Goal: Transaction & Acquisition: Book appointment/travel/reservation

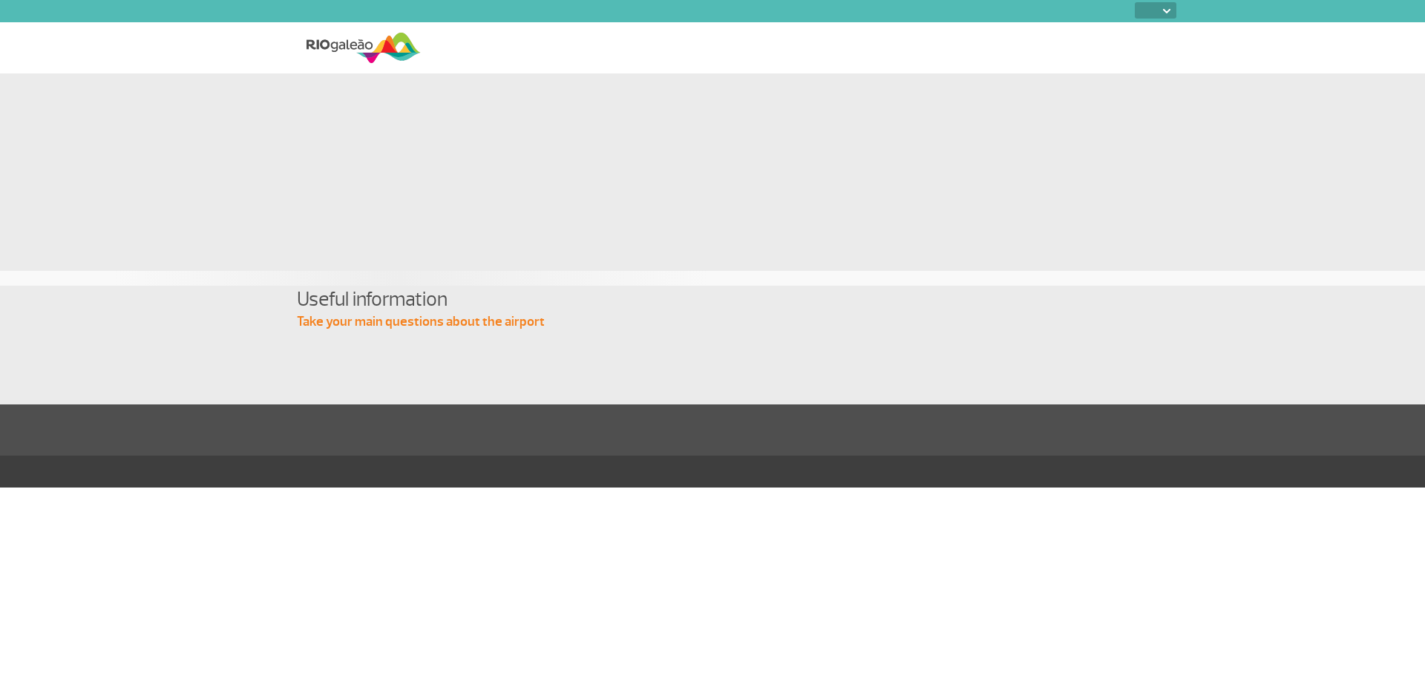
select select
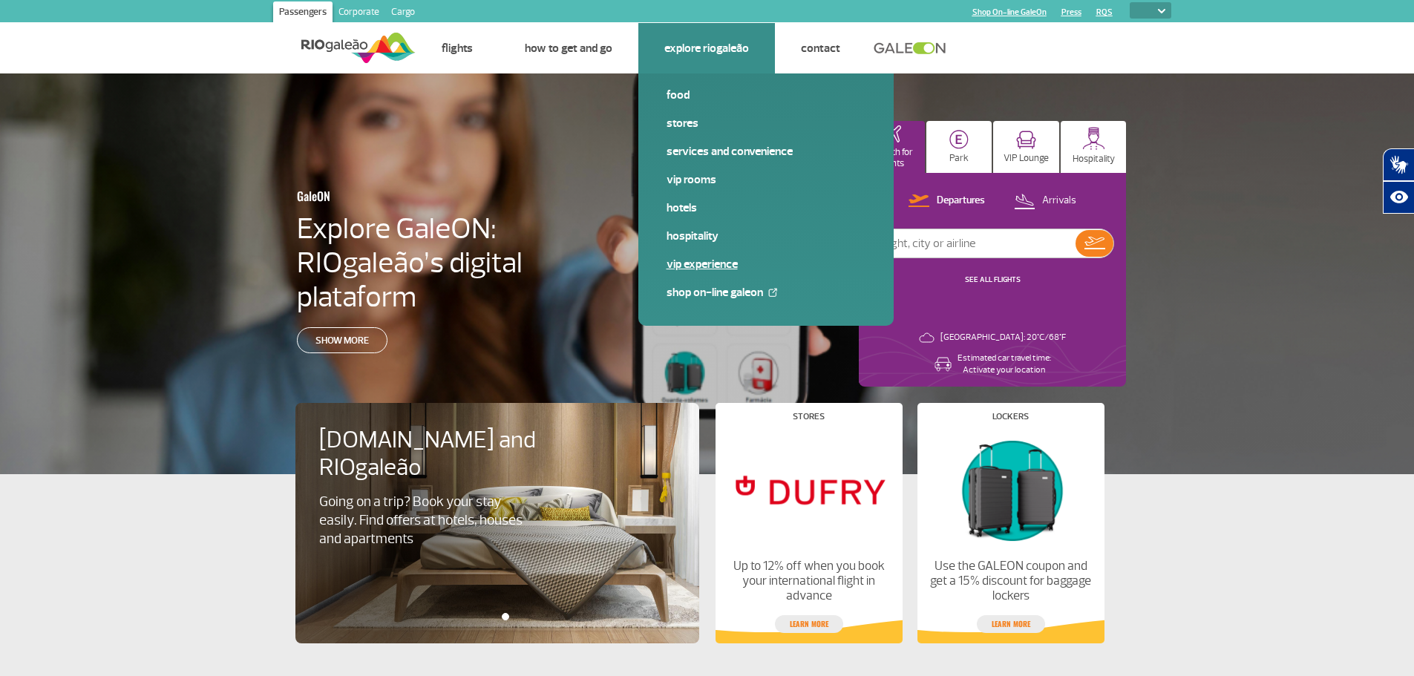
click at [688, 274] on span "VIP Experience" at bounding box center [766, 270] width 199 height 28
click at [688, 268] on link "VIP Experience" at bounding box center [766, 264] width 199 height 16
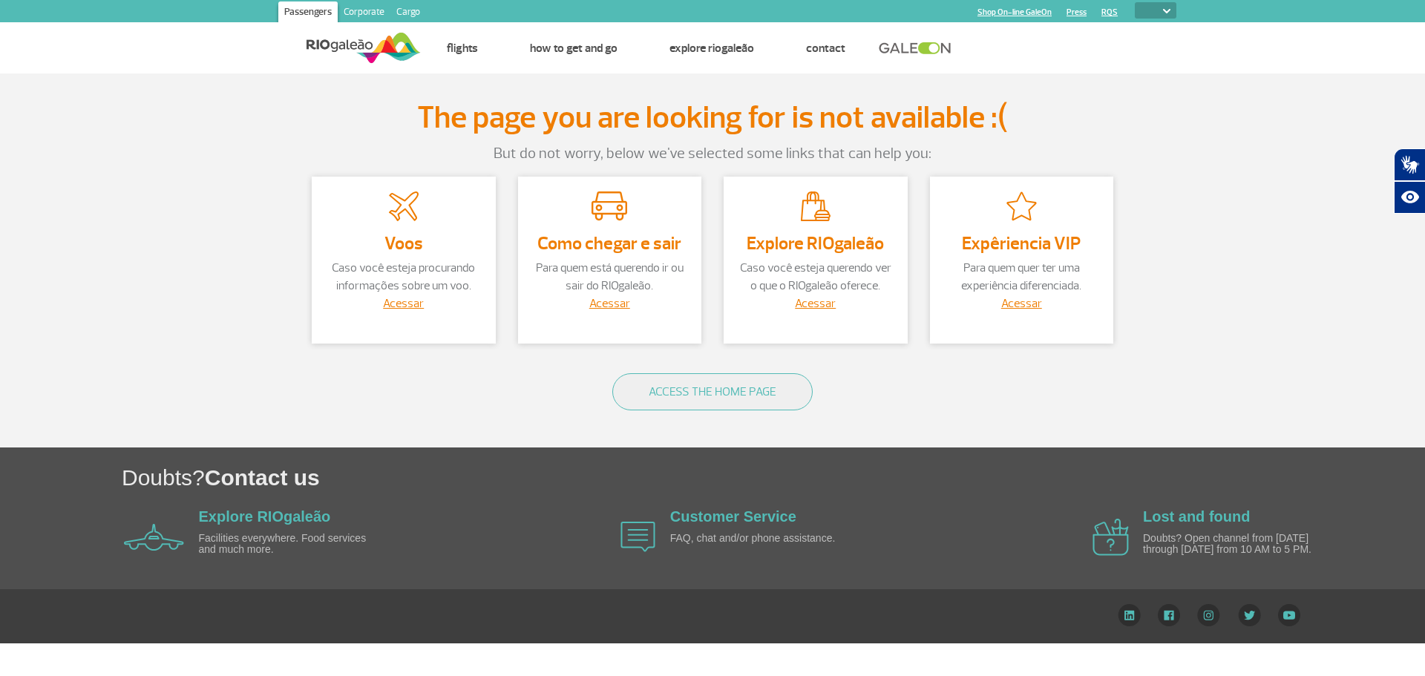
click at [1009, 246] on h3 "Expêriencia VIP" at bounding box center [1022, 243] width 154 height 19
click at [1022, 307] on link "Acessar" at bounding box center [1021, 303] width 41 height 15
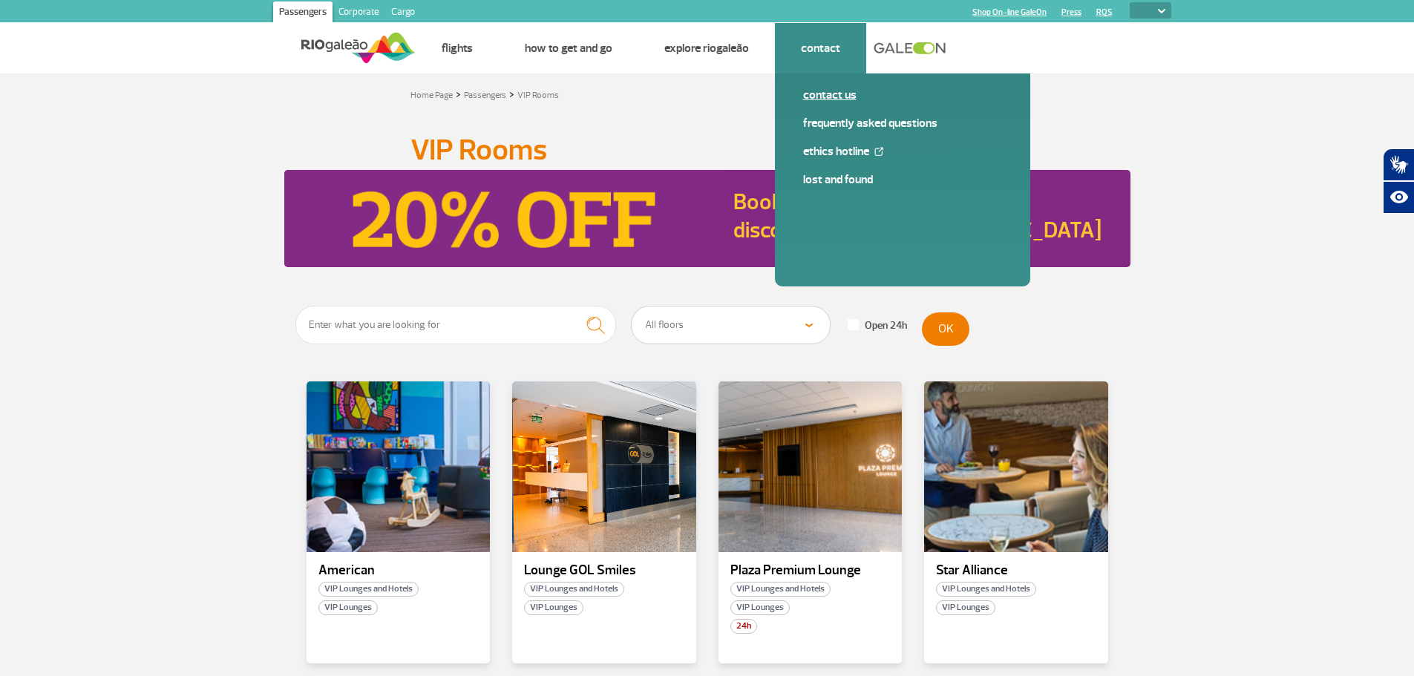
click at [834, 99] on link "Contact us" at bounding box center [902, 95] width 199 height 16
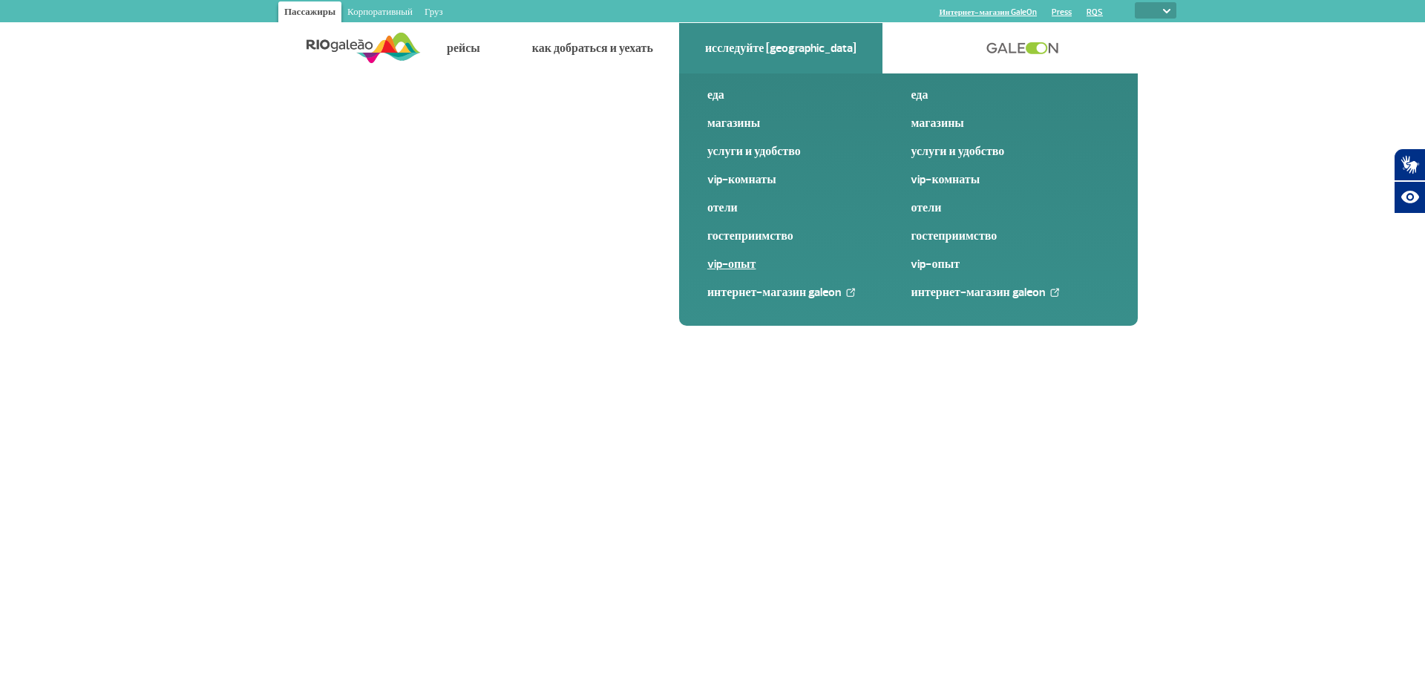
click at [745, 262] on font "VIP-опыт" at bounding box center [731, 264] width 49 height 15
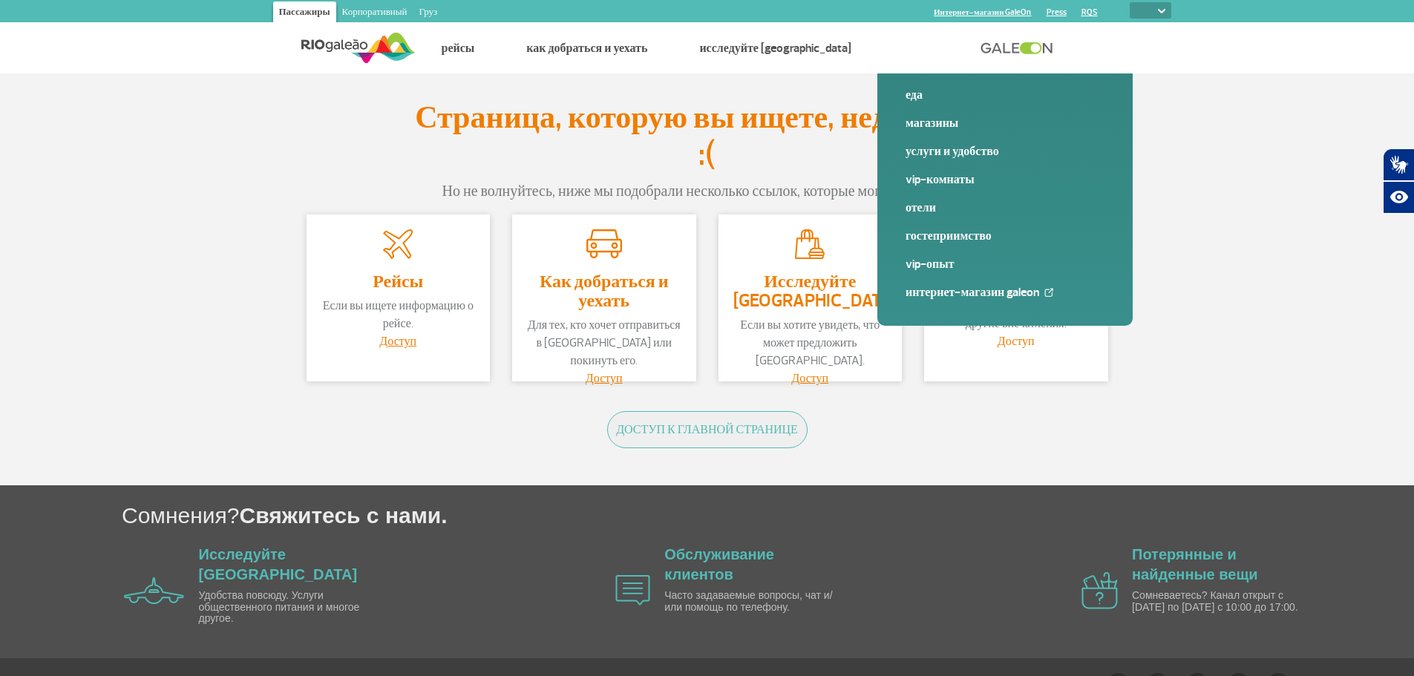
click at [1015, 342] on font "Доступ" at bounding box center [1016, 341] width 37 height 15
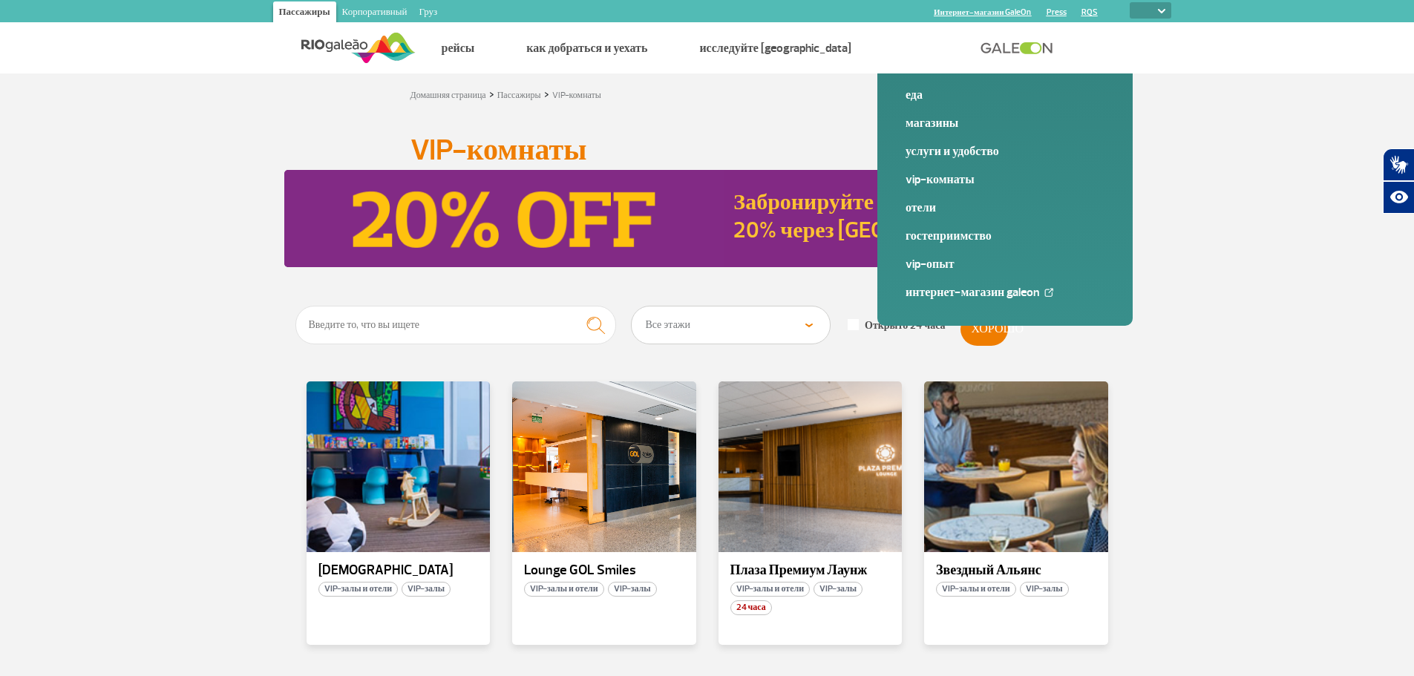
scroll to position [223, 0]
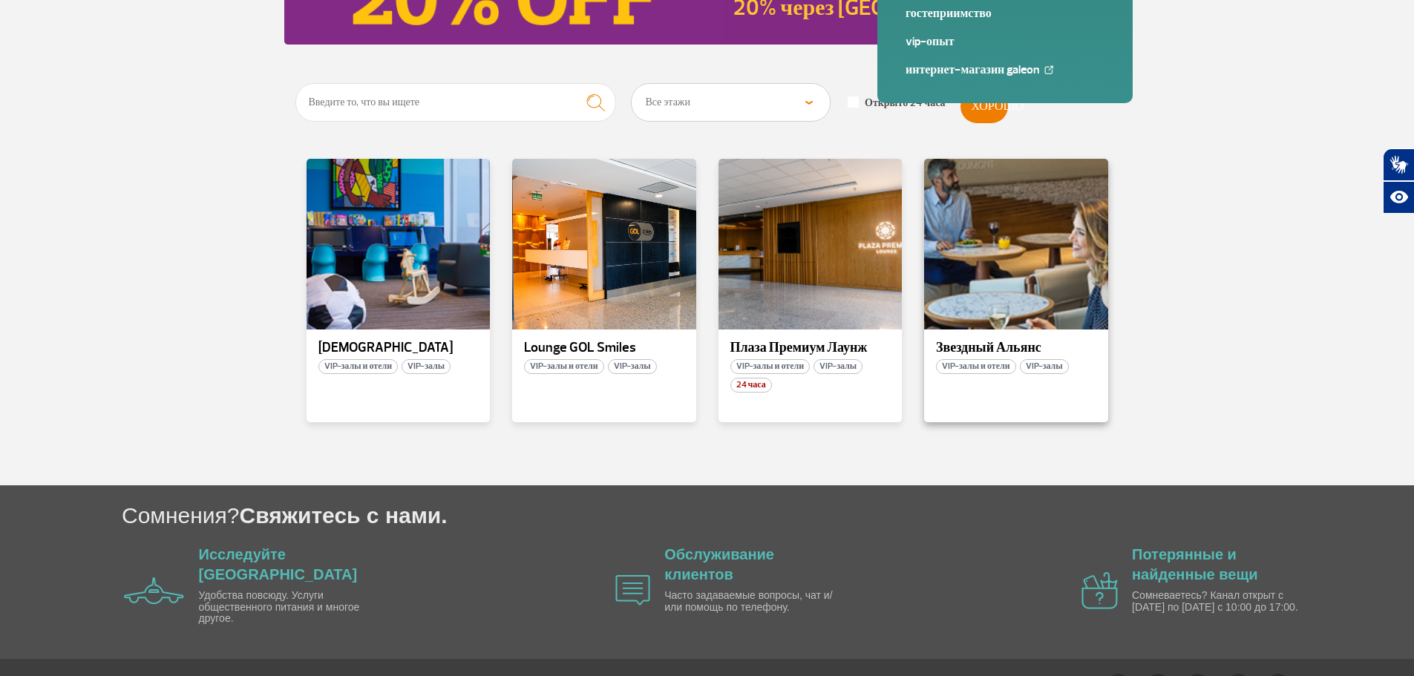
click at [1004, 366] on font "VIP-залы и отели" at bounding box center [976, 366] width 68 height 11
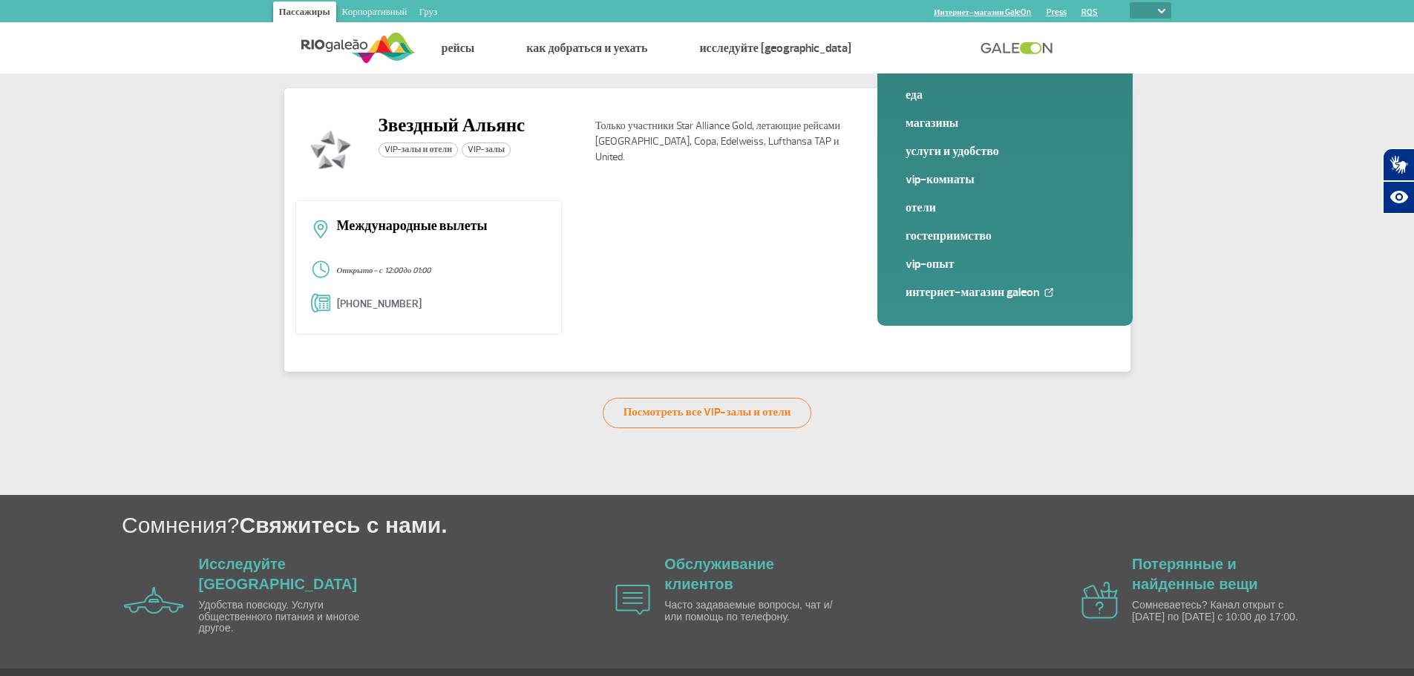
click at [491, 151] on font "VIP-залы" at bounding box center [486, 149] width 37 height 11
click at [457, 437] on section "Звездный Альянс VIP-залы и отели VIP-залы Только участники Star Alliance Gold, …" at bounding box center [707, 284] width 1414 height 422
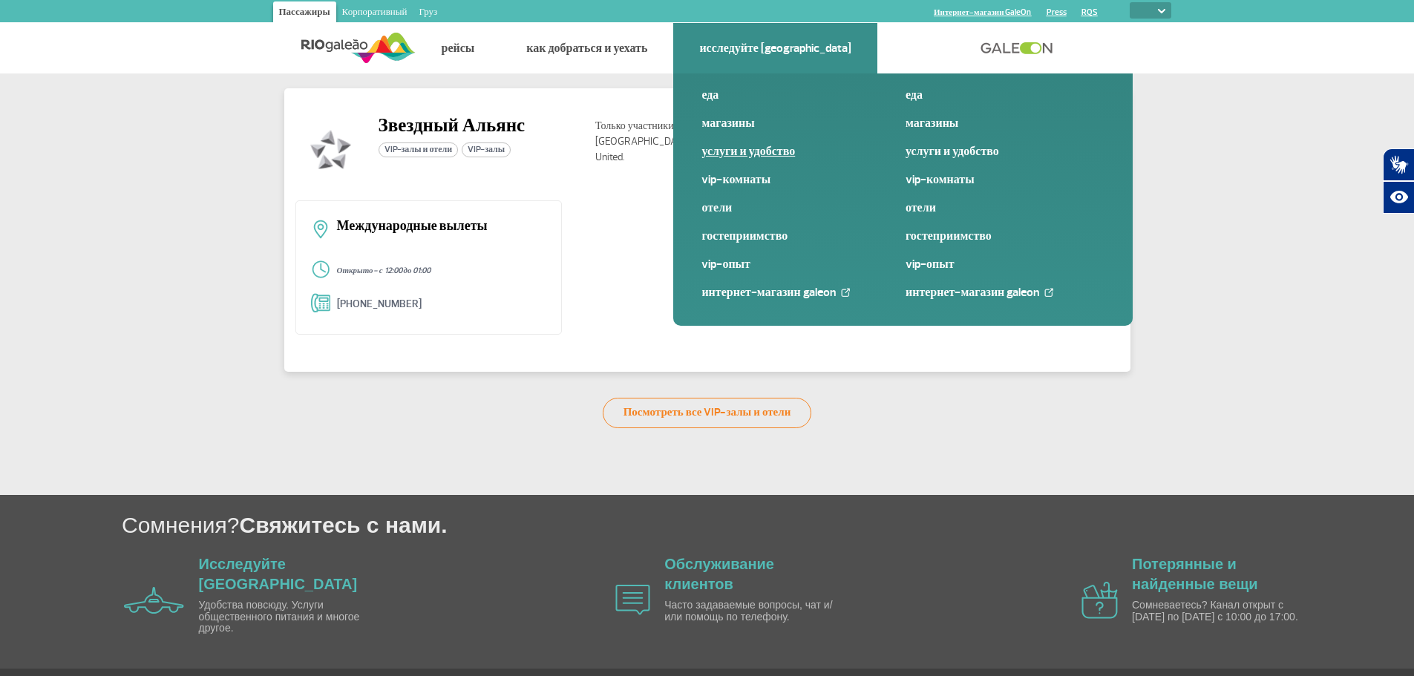
click at [739, 152] on font "Услуги и удобство" at bounding box center [749, 151] width 94 height 15
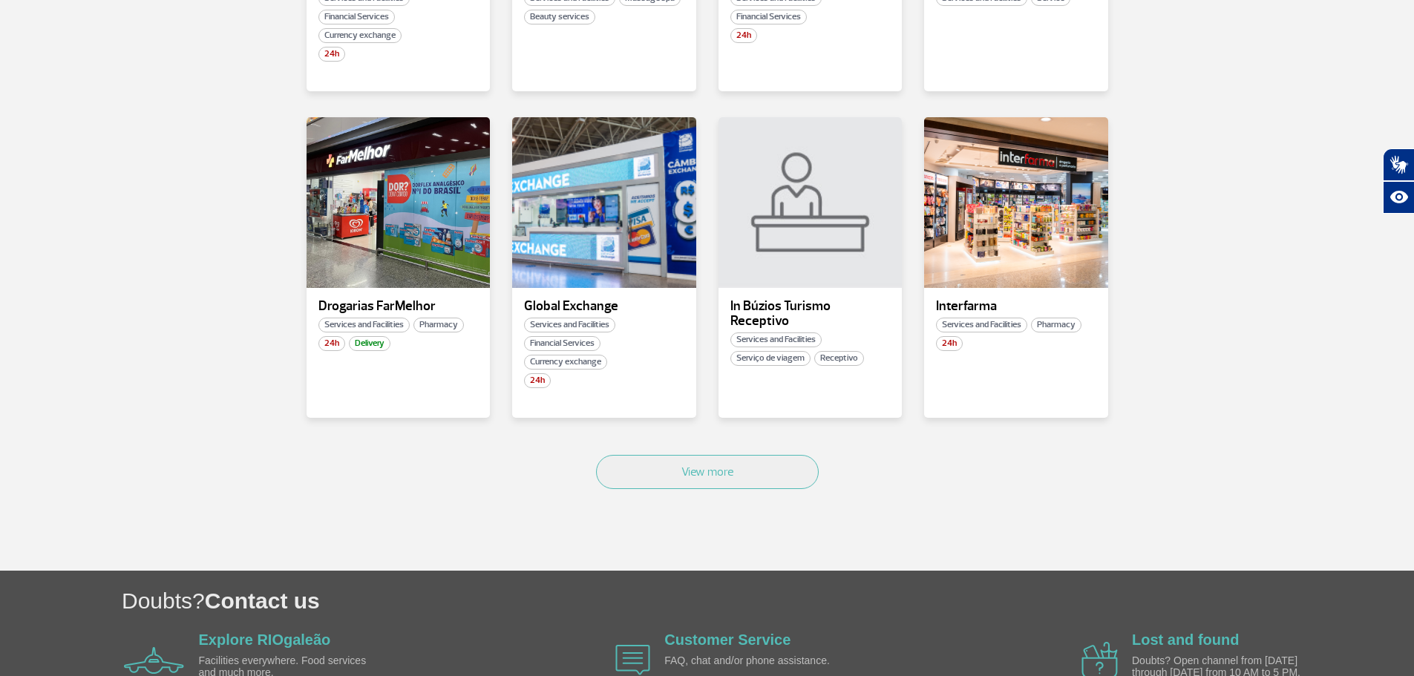
scroll to position [817, 0]
click at [687, 479] on button "View more" at bounding box center [707, 471] width 223 height 34
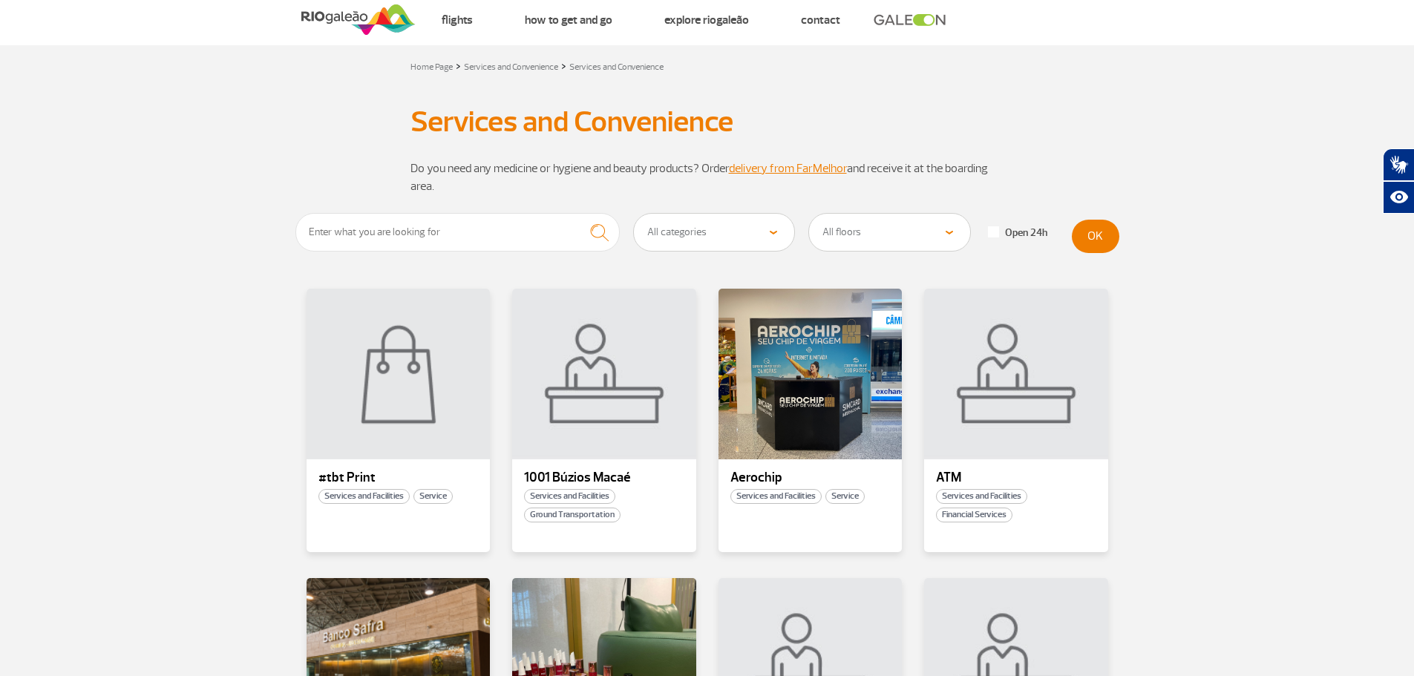
scroll to position [0, 0]
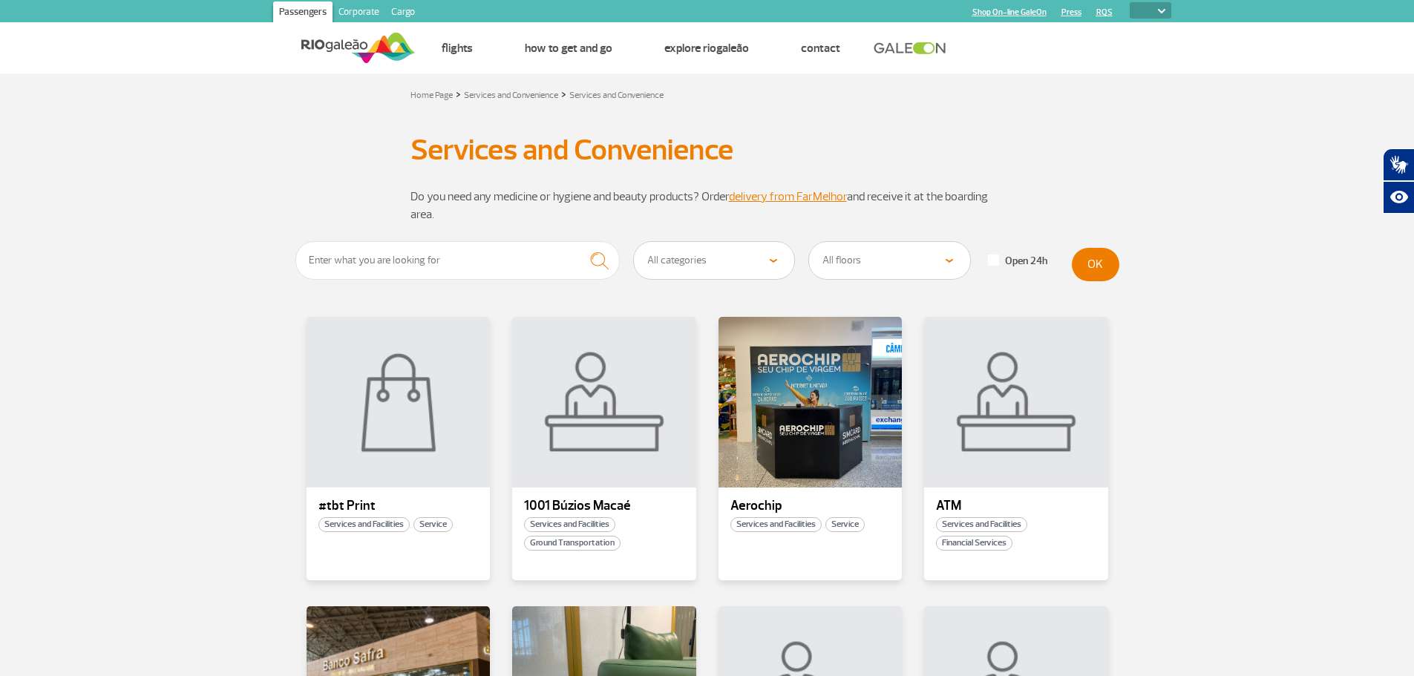
click at [1166, 14] on select "PT ENG ESP" at bounding box center [1151, 10] width 42 height 16
select select "en"
click at [1130, 2] on select "PT ENG ESP" at bounding box center [1151, 10] width 42 height 16
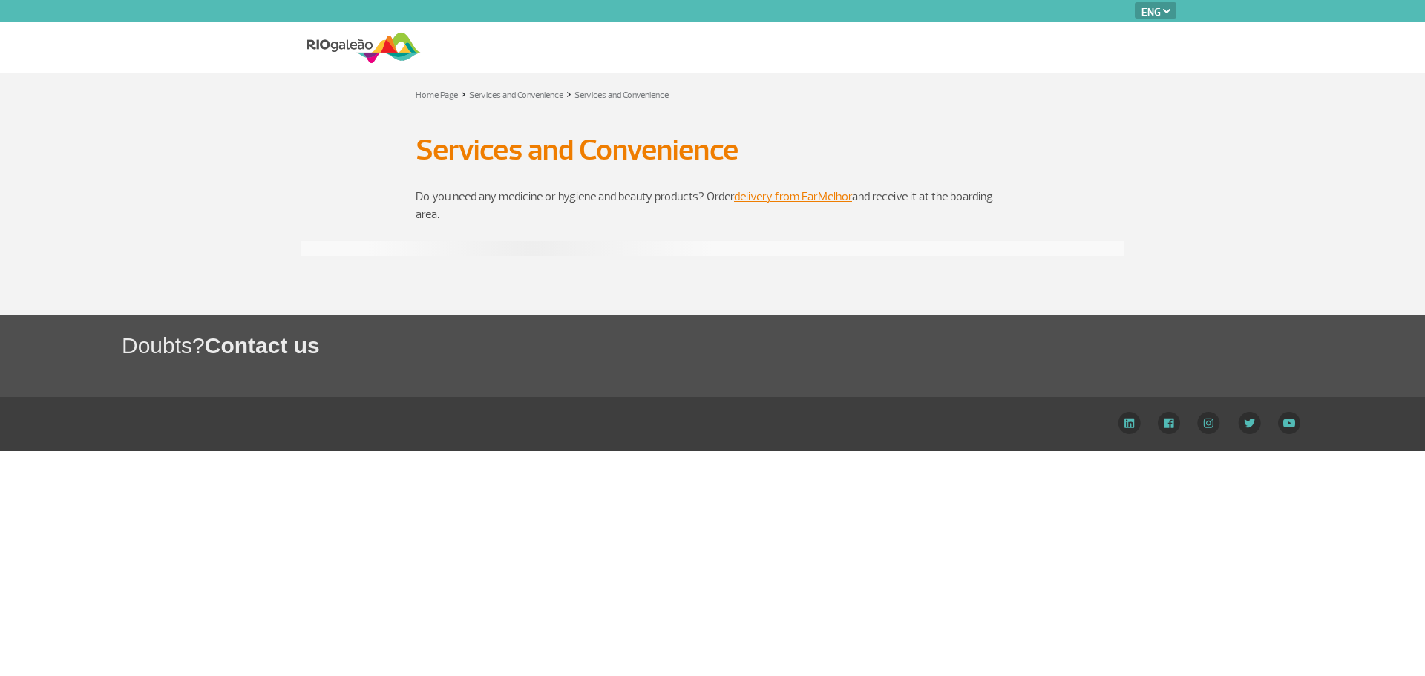
select select "en"
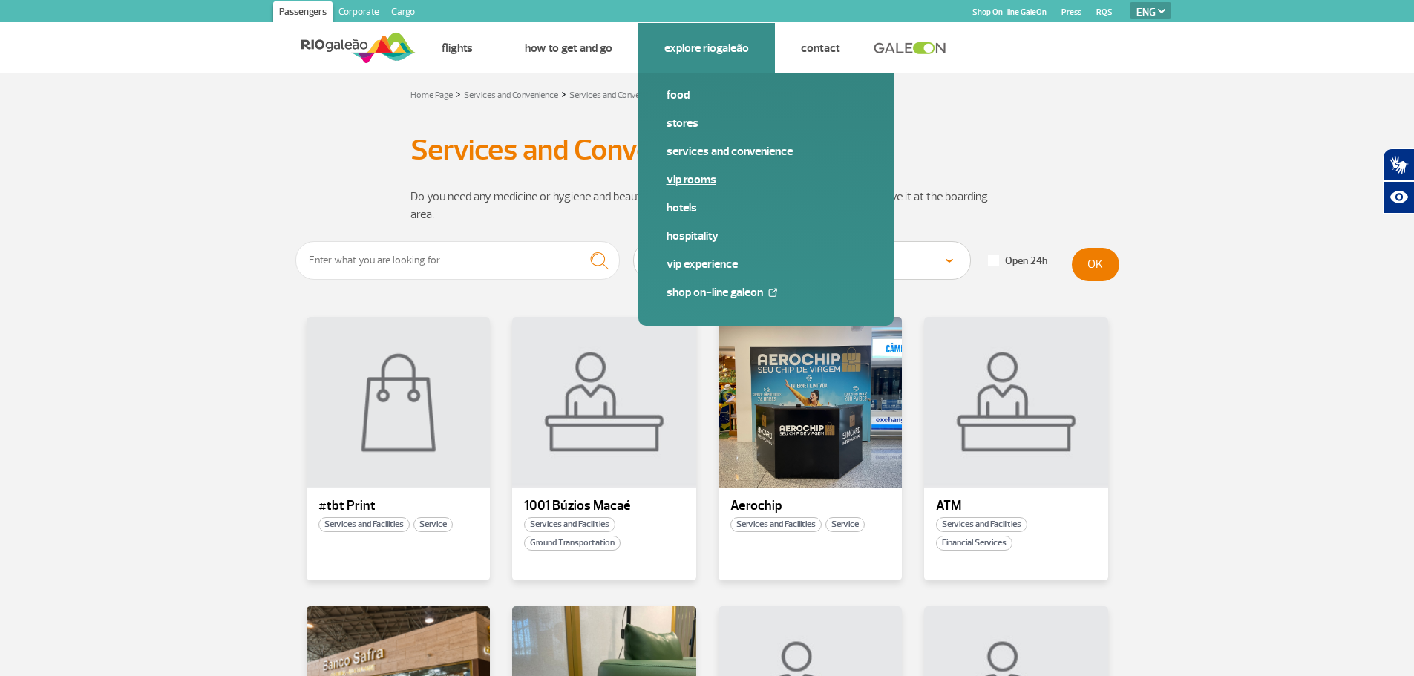
click at [710, 171] on link "VIP Rooms" at bounding box center [766, 179] width 199 height 16
click at [706, 264] on link "VIP Experience" at bounding box center [766, 264] width 199 height 16
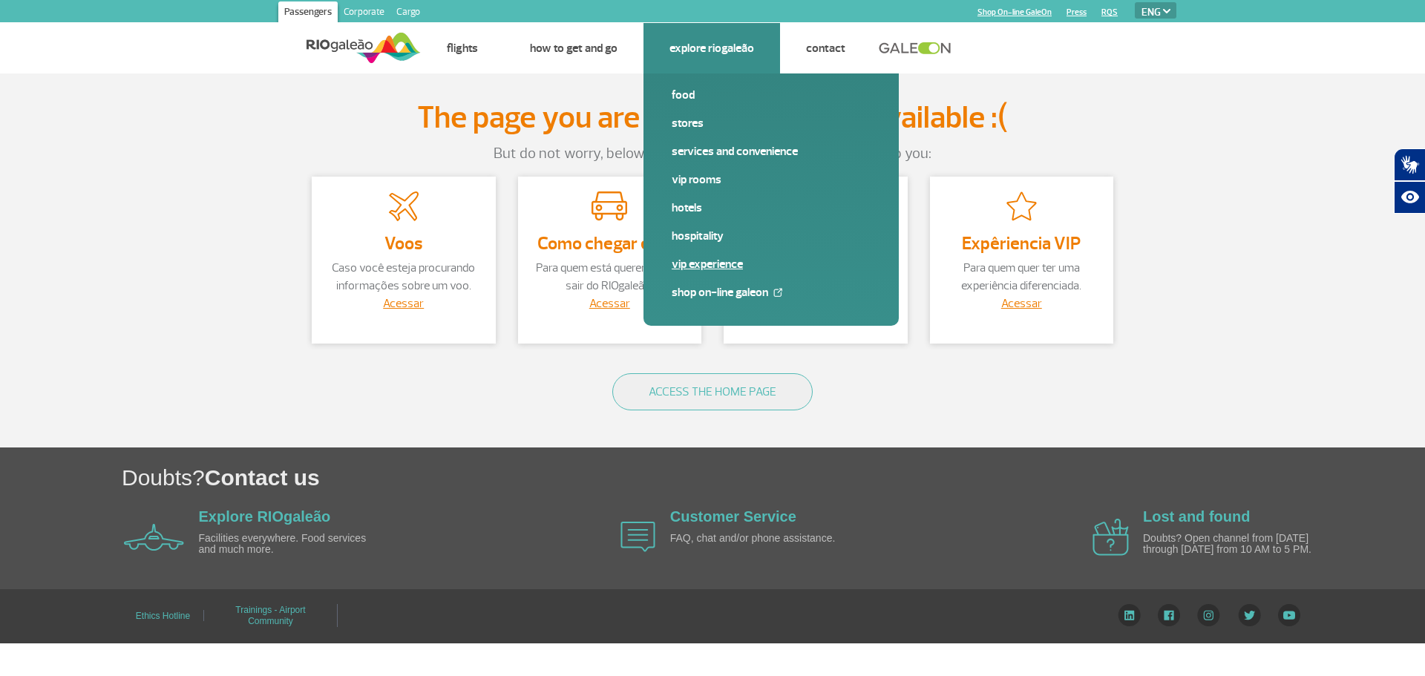
click at [714, 267] on link "VIP Experience" at bounding box center [771, 264] width 199 height 16
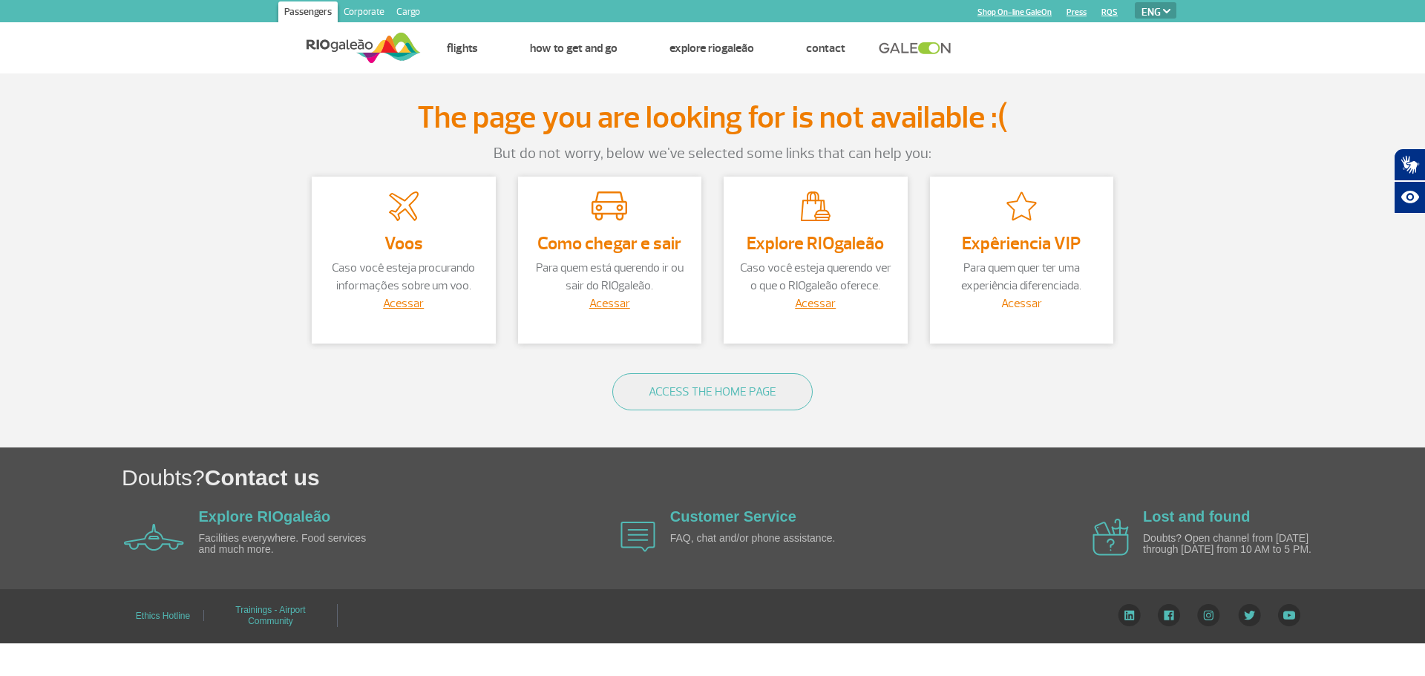
click at [1021, 302] on link "Acessar" at bounding box center [1021, 303] width 41 height 15
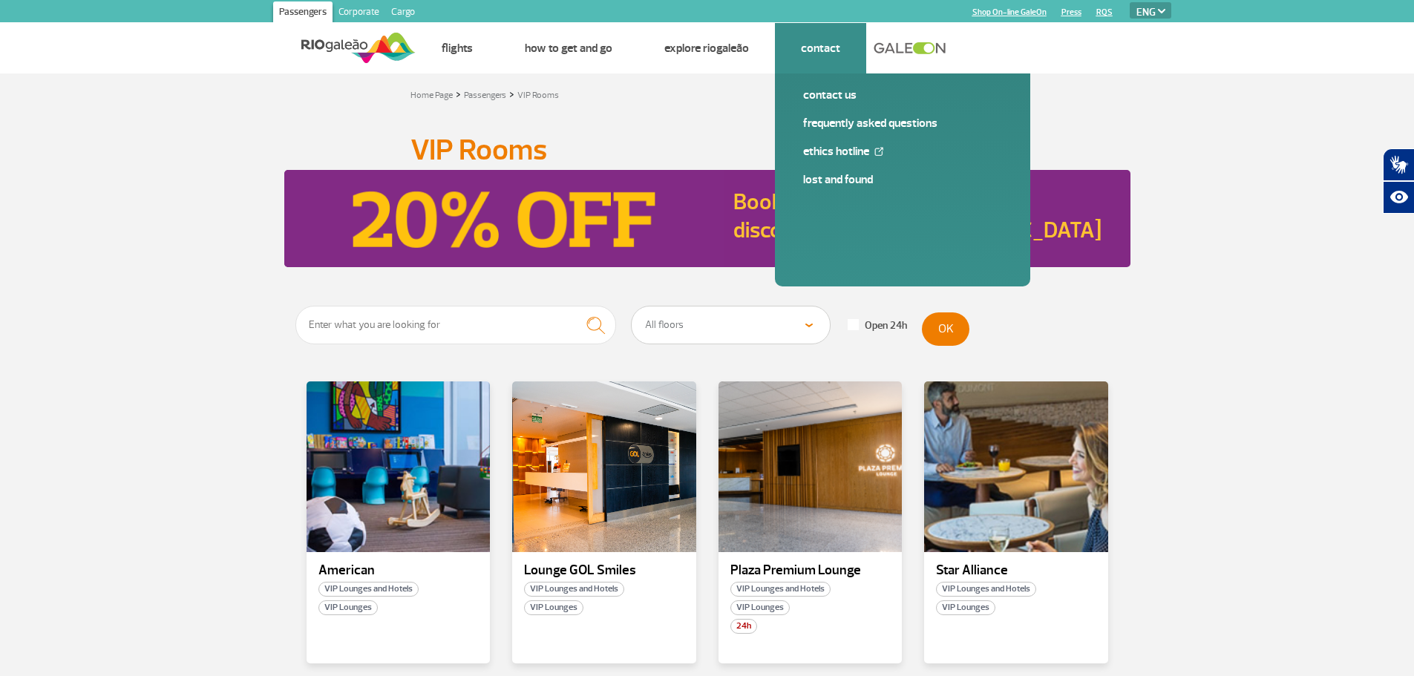
click at [831, 45] on link "Contact" at bounding box center [820, 48] width 39 height 15
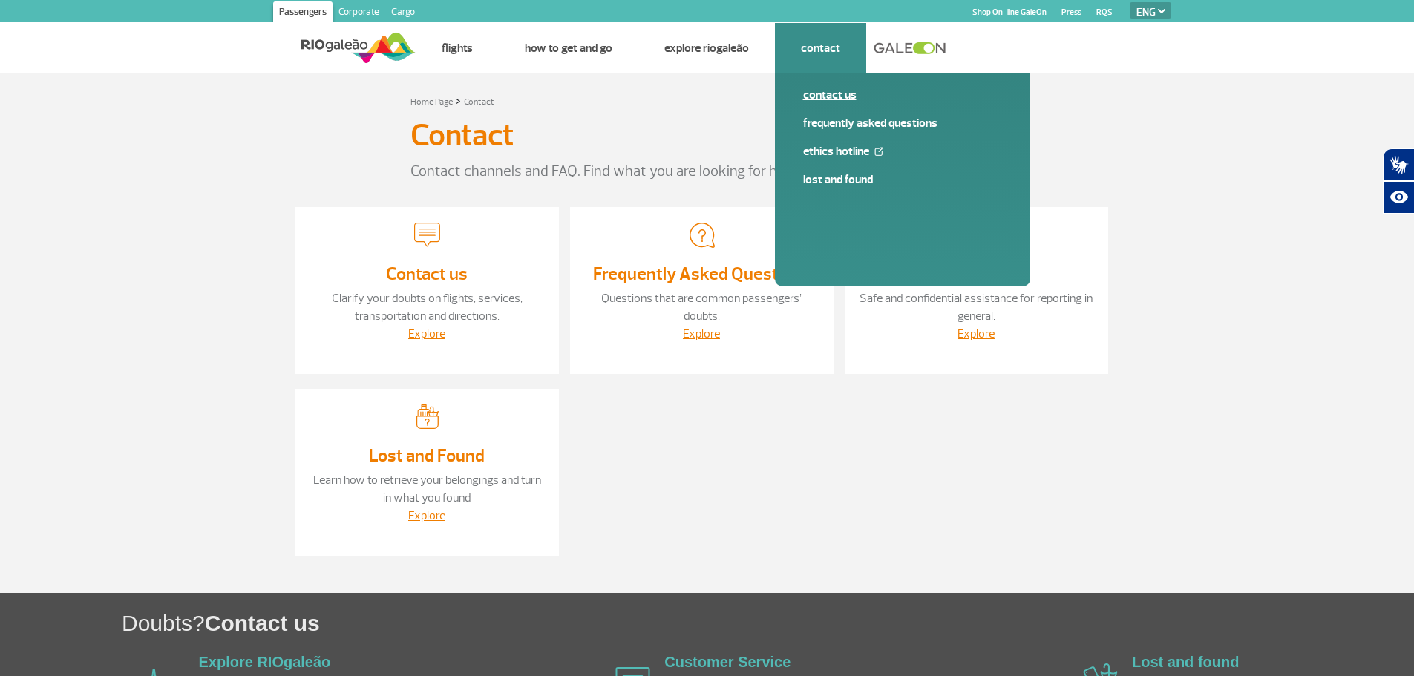
click at [843, 102] on link "Contact us" at bounding box center [902, 95] width 199 height 16
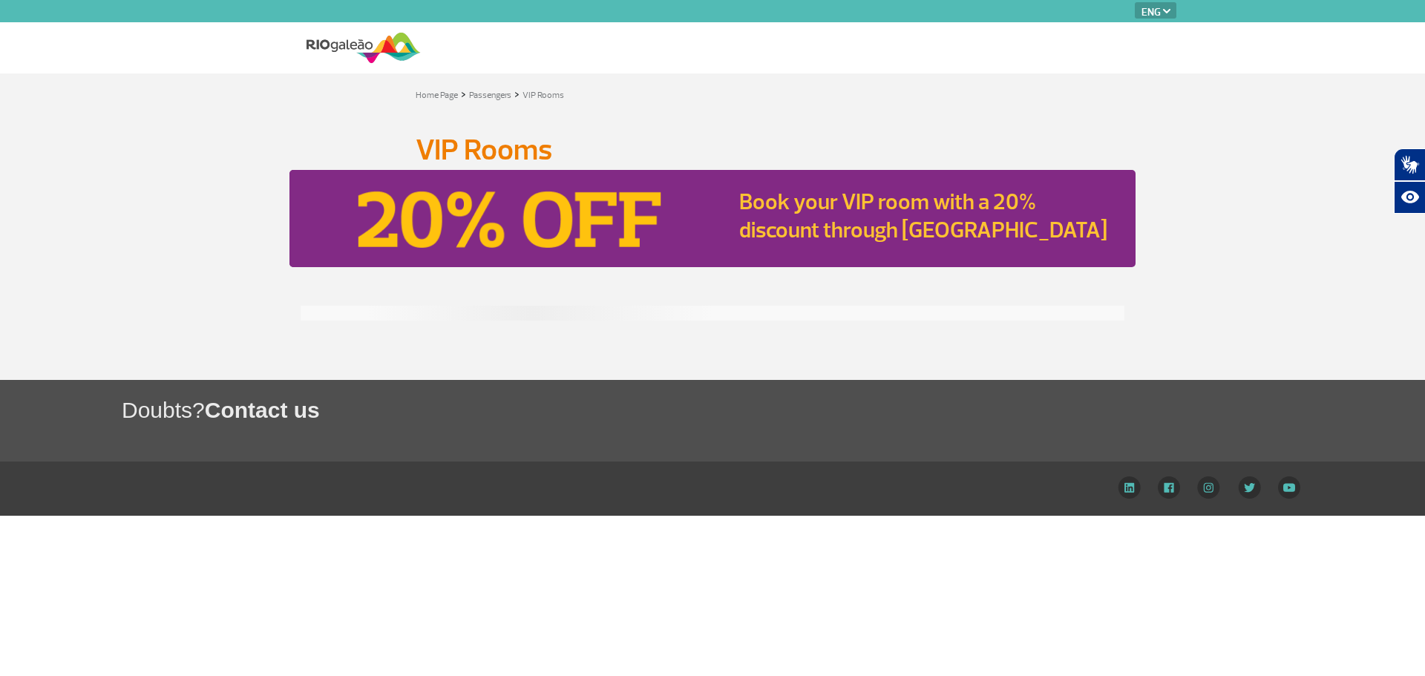
select select "en"
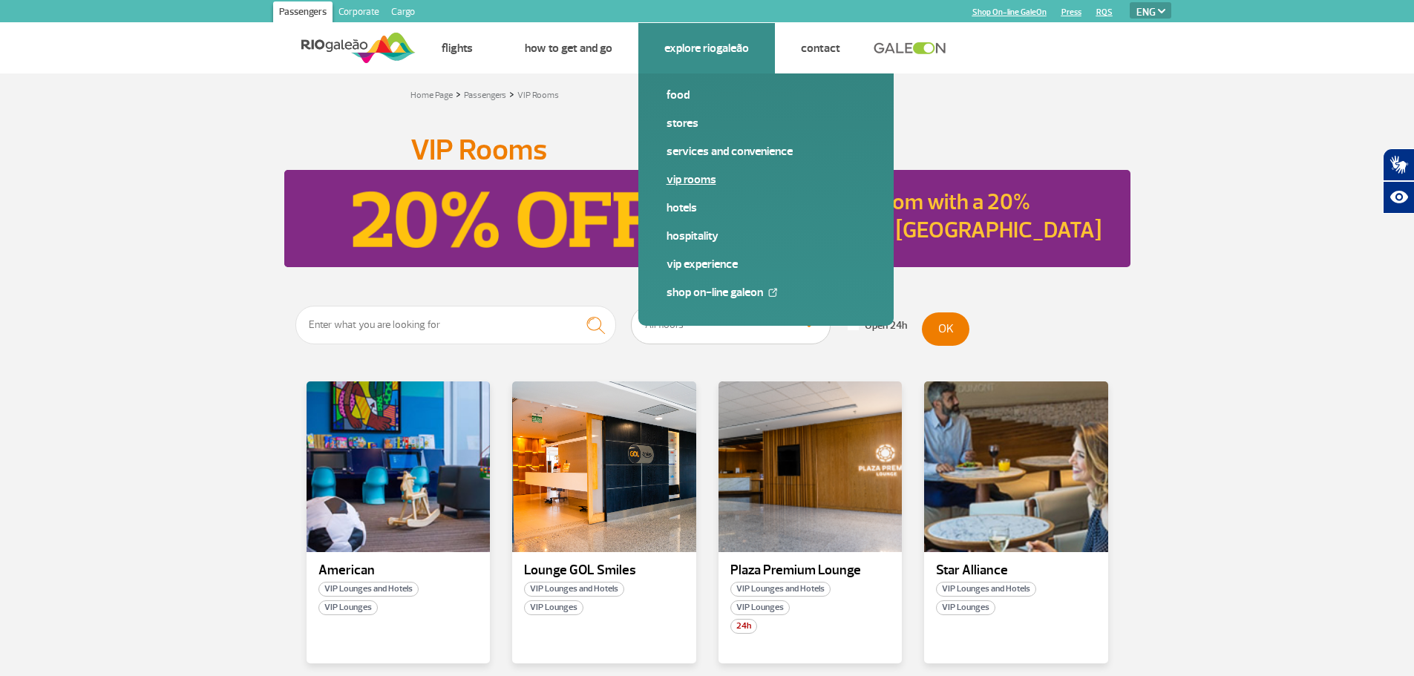
click at [675, 186] on link "VIP Rooms" at bounding box center [766, 179] width 199 height 16
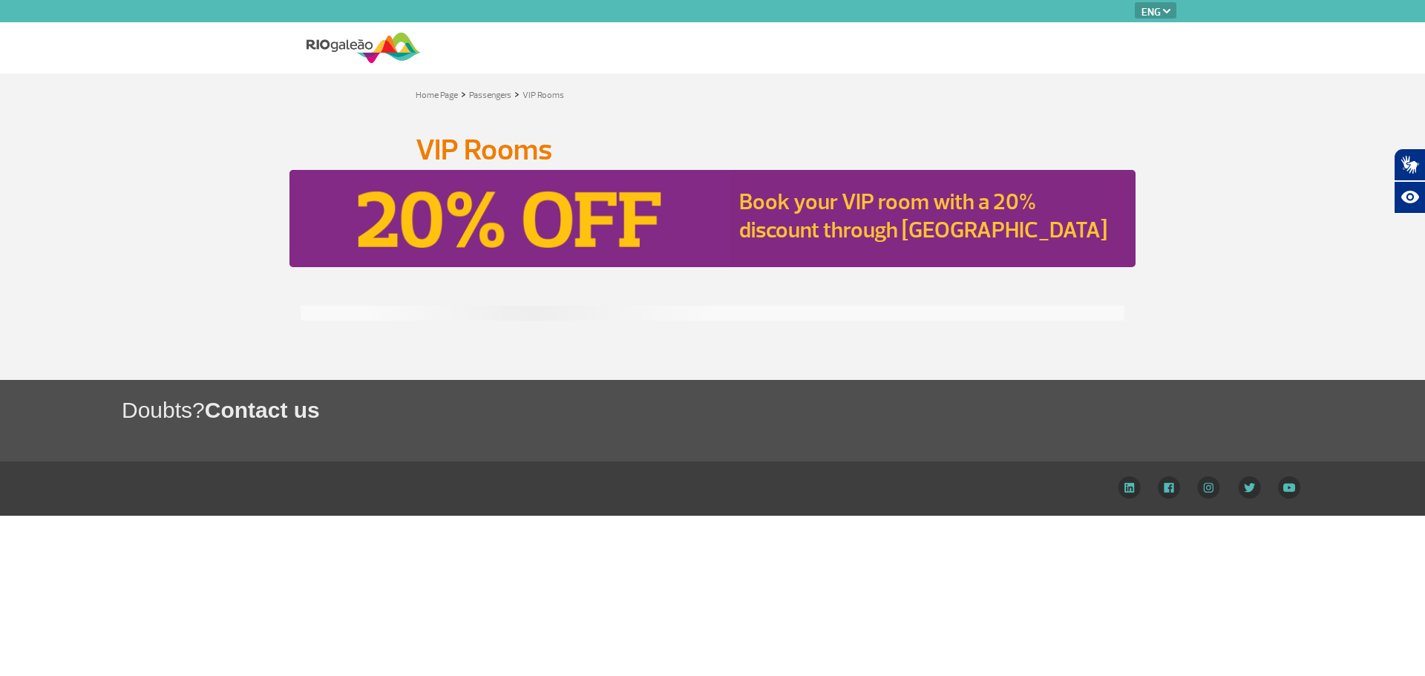
select select "en"
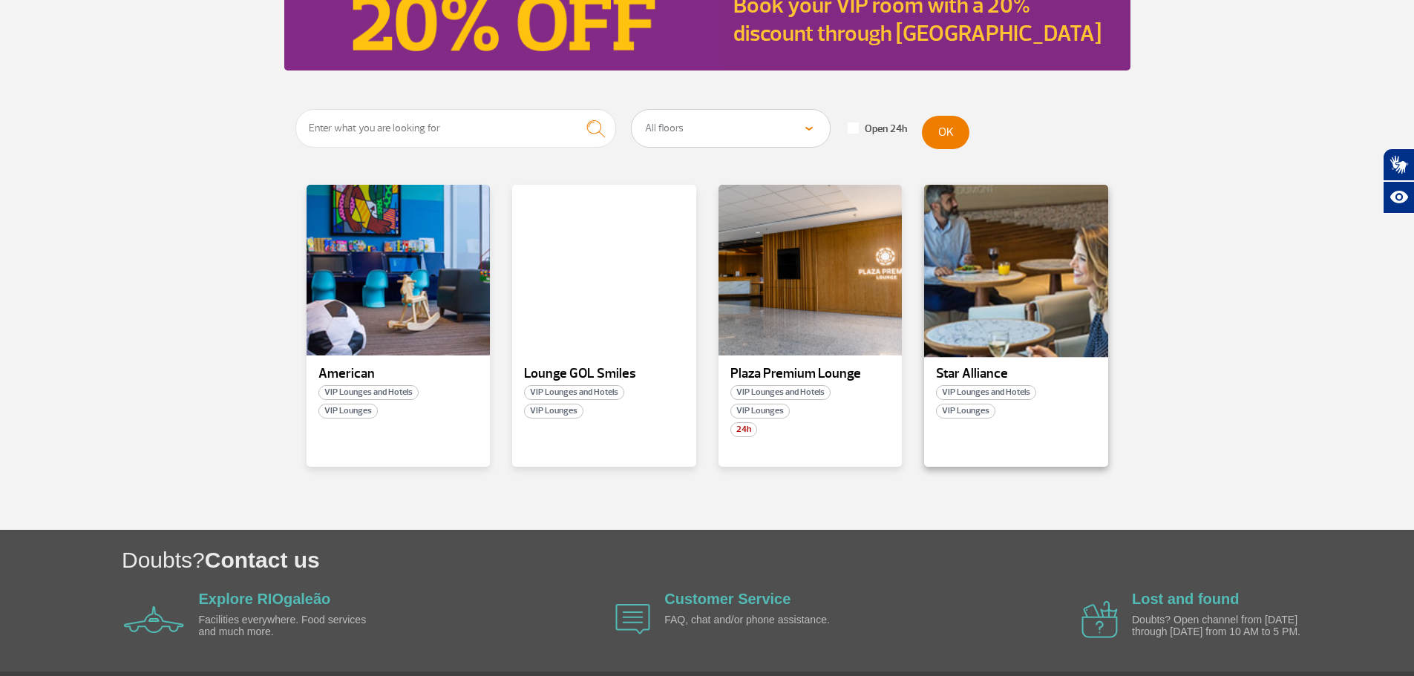
scroll to position [223, 0]
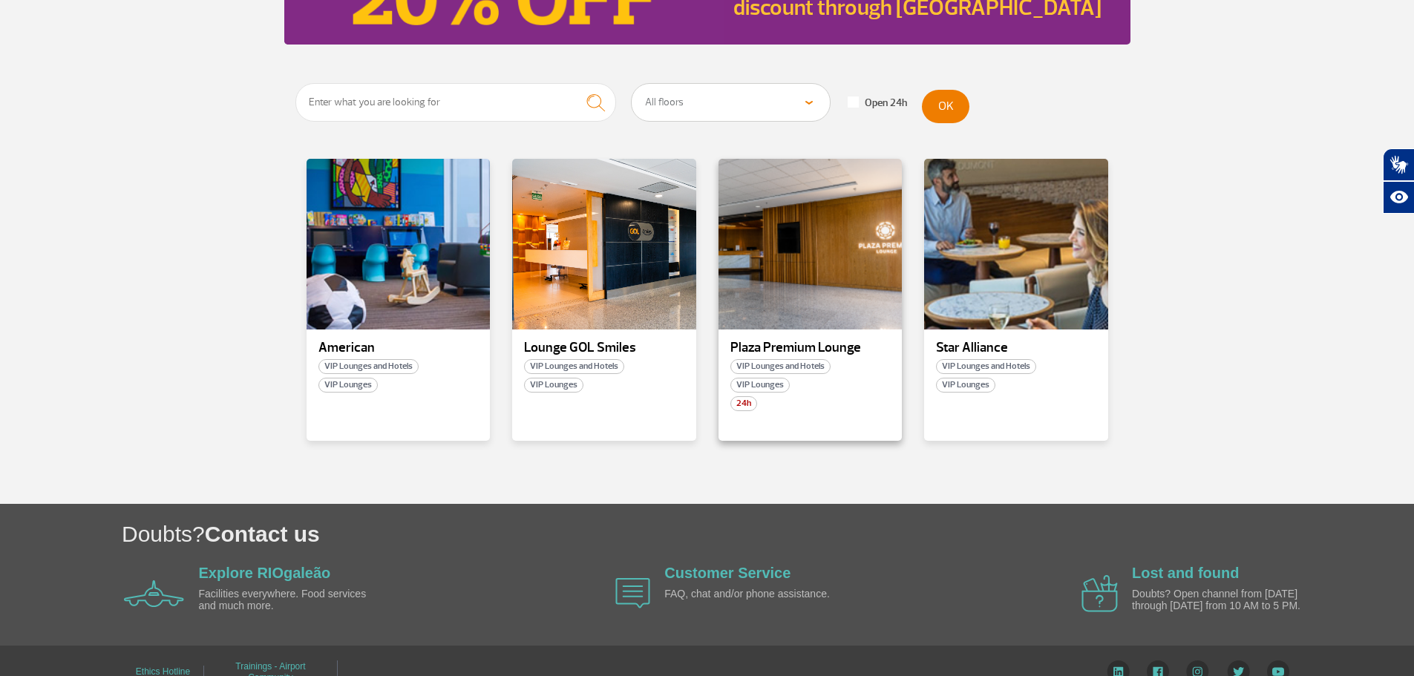
click at [777, 352] on p "Plaza Premium Lounge" at bounding box center [810, 348] width 160 height 15
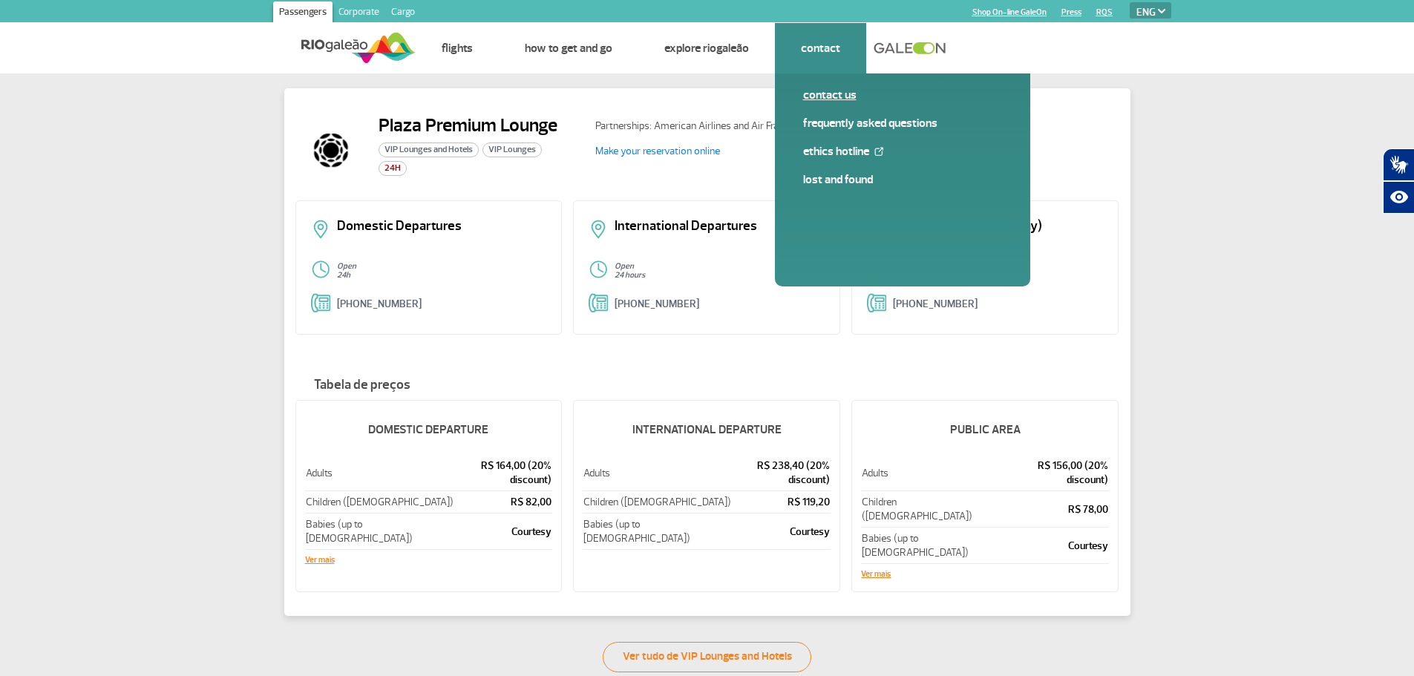
click at [843, 101] on link "Contact us" at bounding box center [902, 95] width 199 height 16
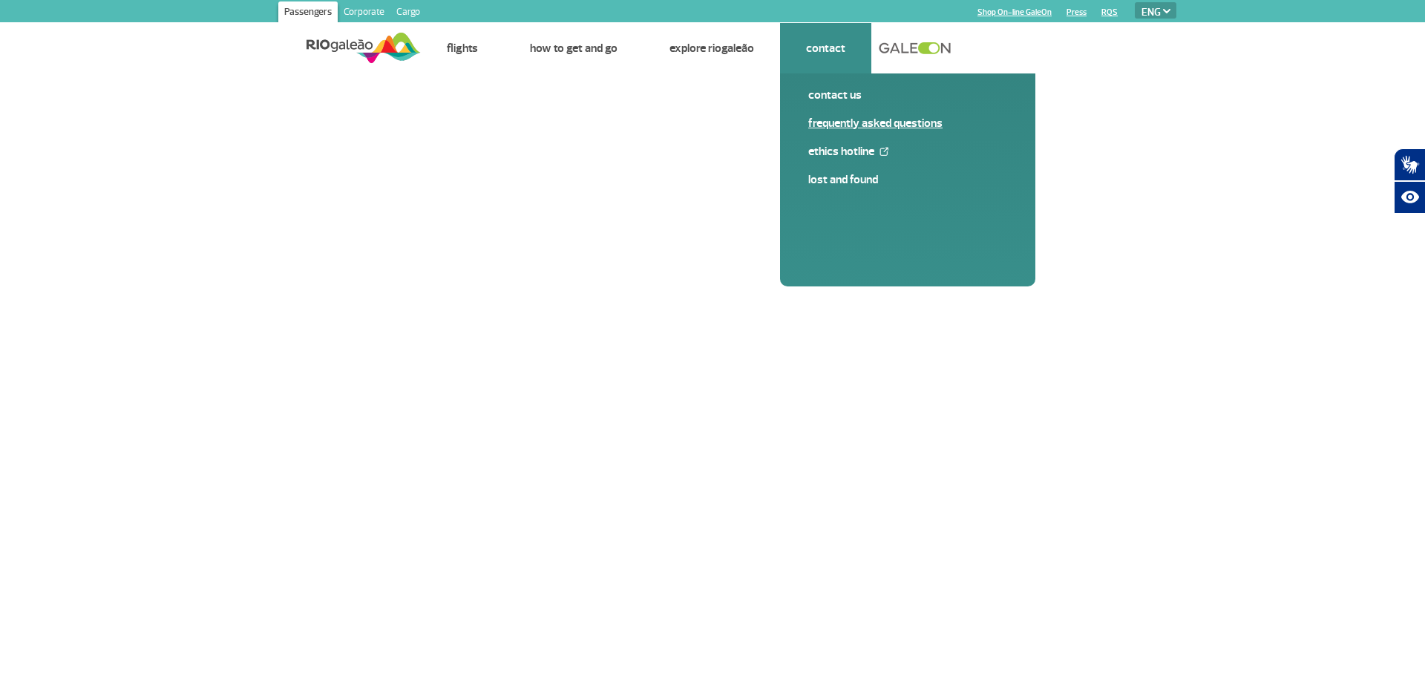
click at [860, 132] on span "Frequently Asked Questions" at bounding box center [907, 129] width 199 height 28
click at [895, 117] on link "Frequently Asked Questions" at bounding box center [907, 123] width 199 height 16
click at [370, 10] on link "Corporate" at bounding box center [364, 13] width 53 height 24
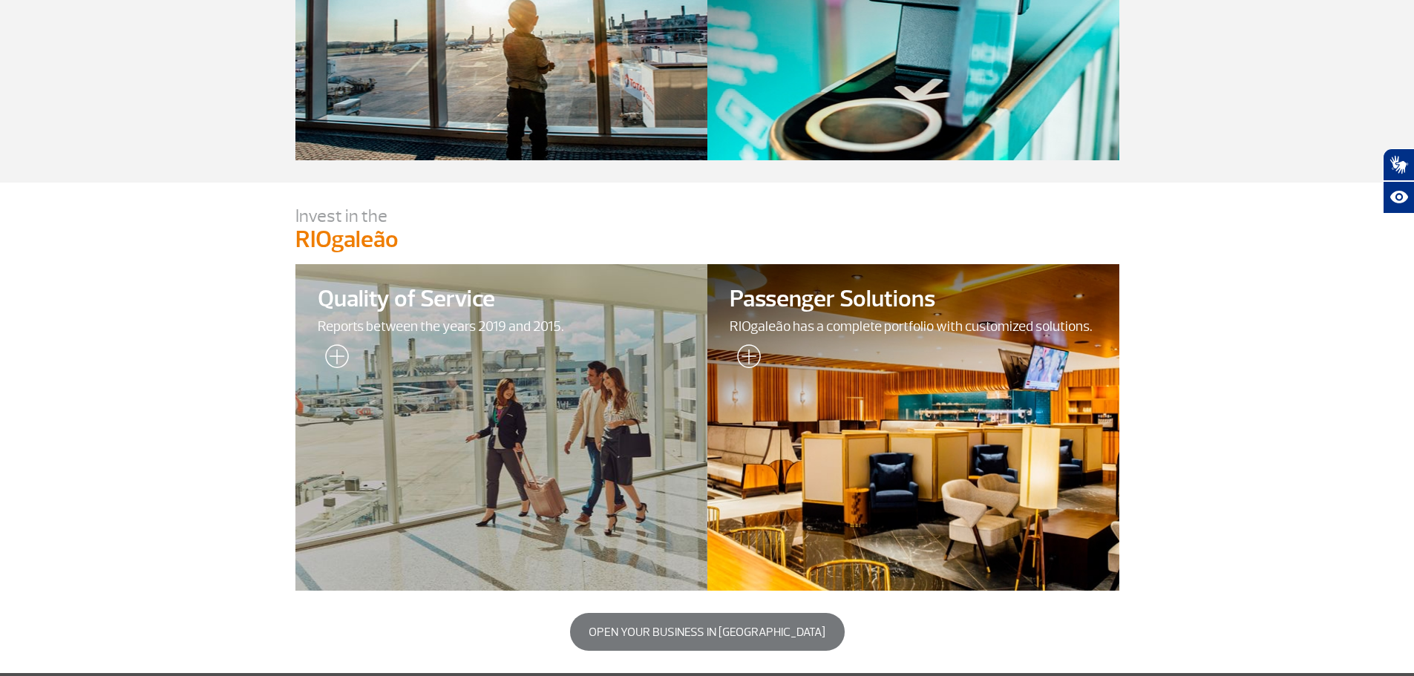
scroll to position [445, 0]
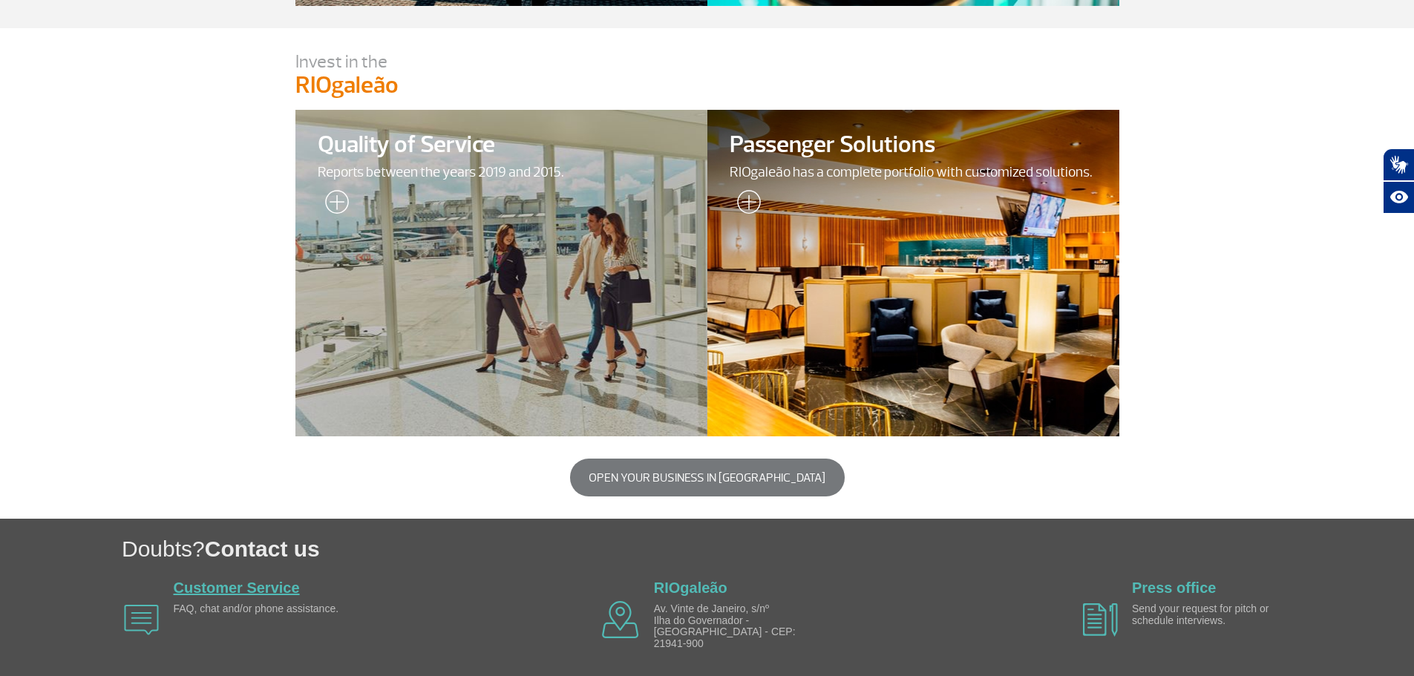
click at [249, 586] on link "Customer Service" at bounding box center [237, 588] width 126 height 16
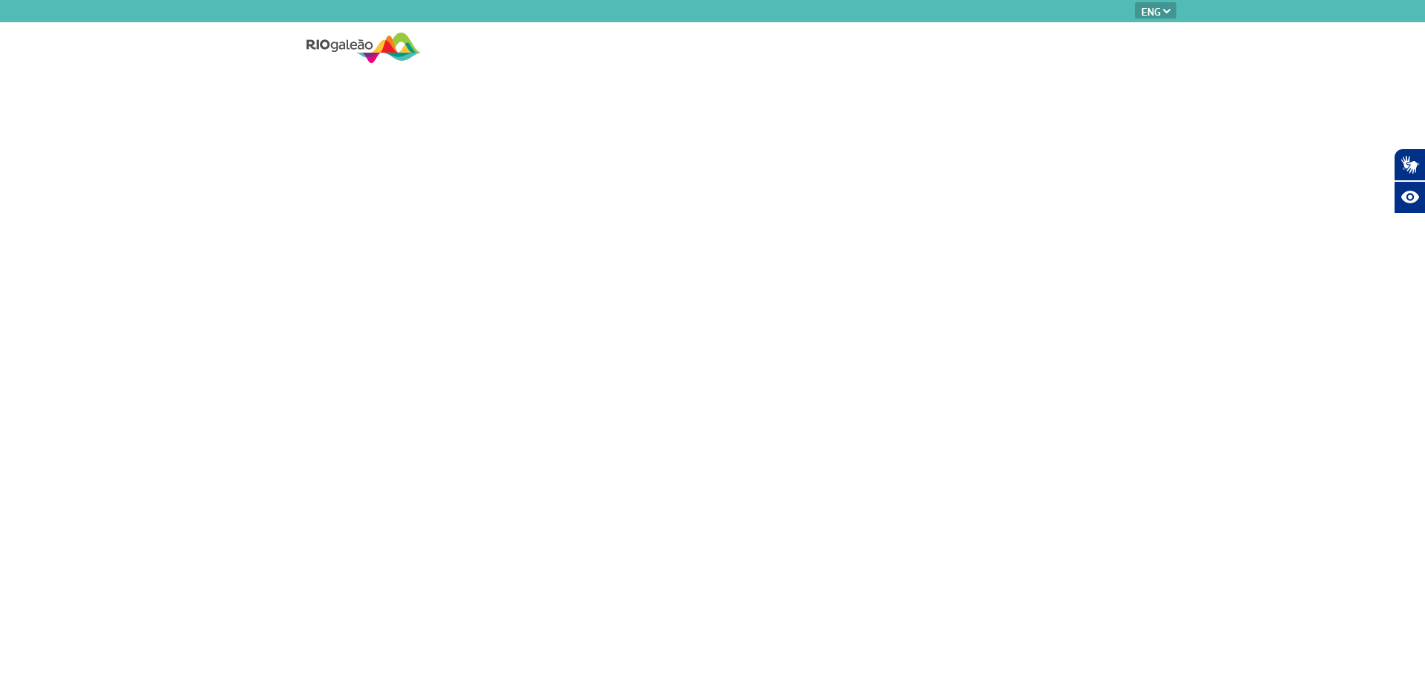
select select "en"
click at [350, 14] on link "Corporate" at bounding box center [364, 13] width 53 height 24
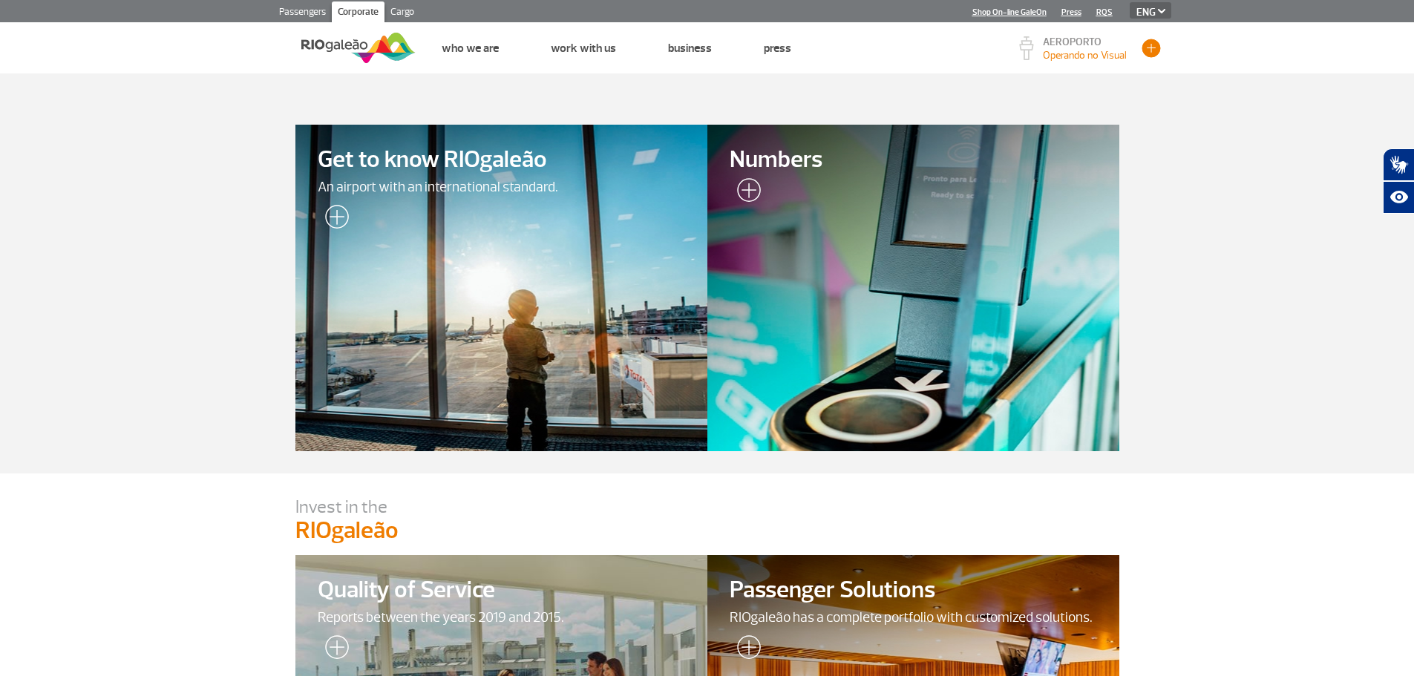
click at [1155, 44] on button "button" at bounding box center [1151, 48] width 22 height 22
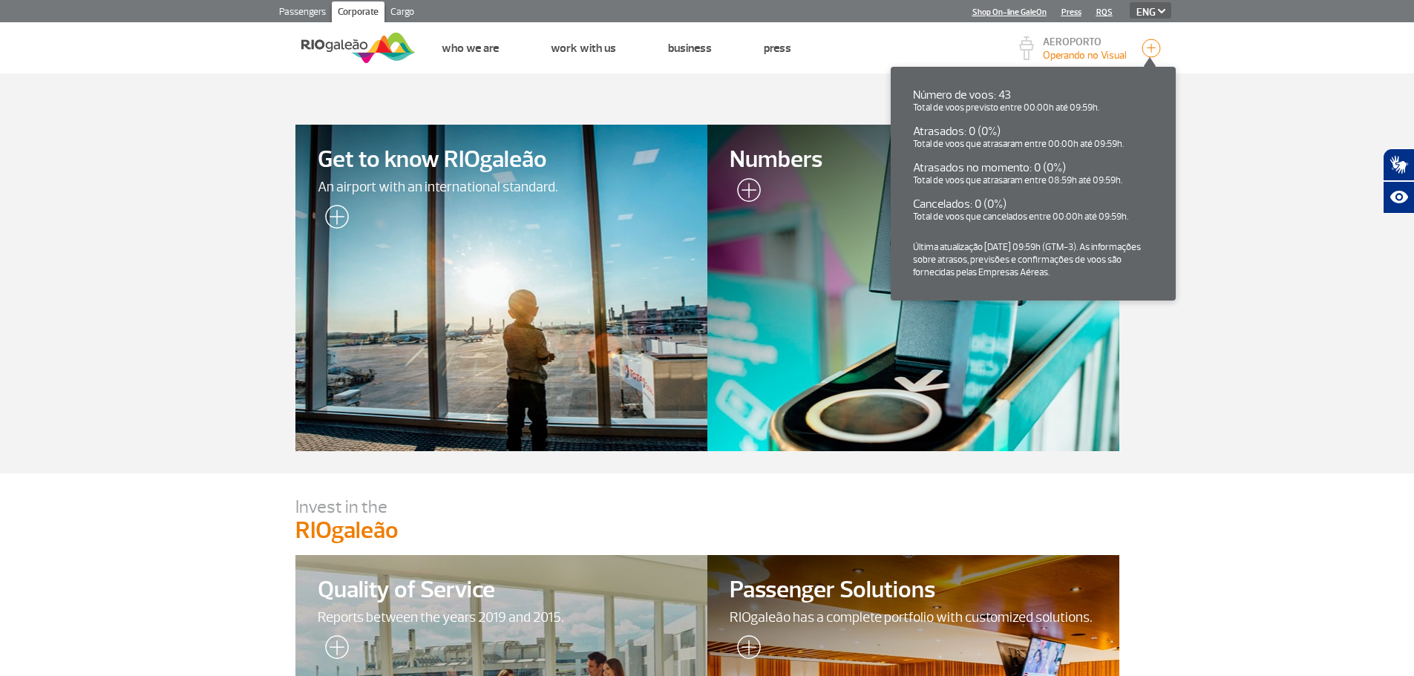
click at [1026, 13] on link "Shop On-line GaleOn" at bounding box center [1010, 12] width 74 height 10
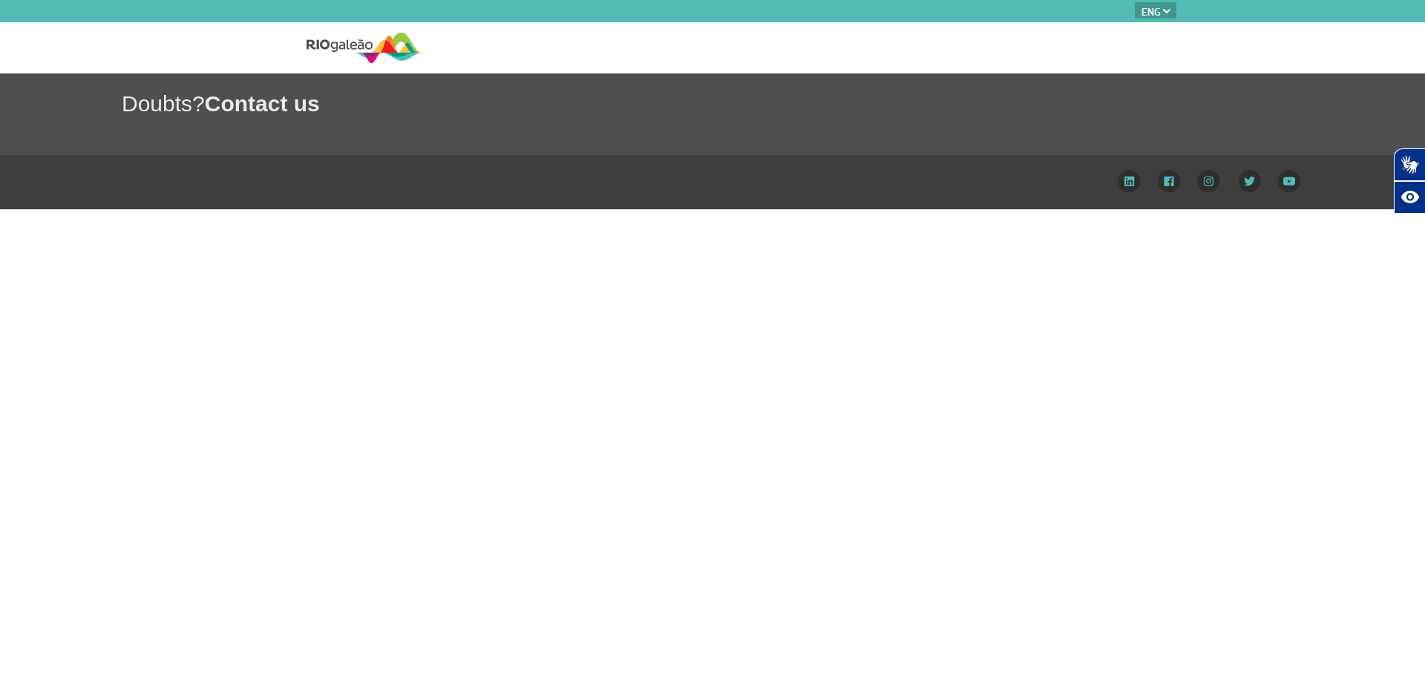
select select "en"
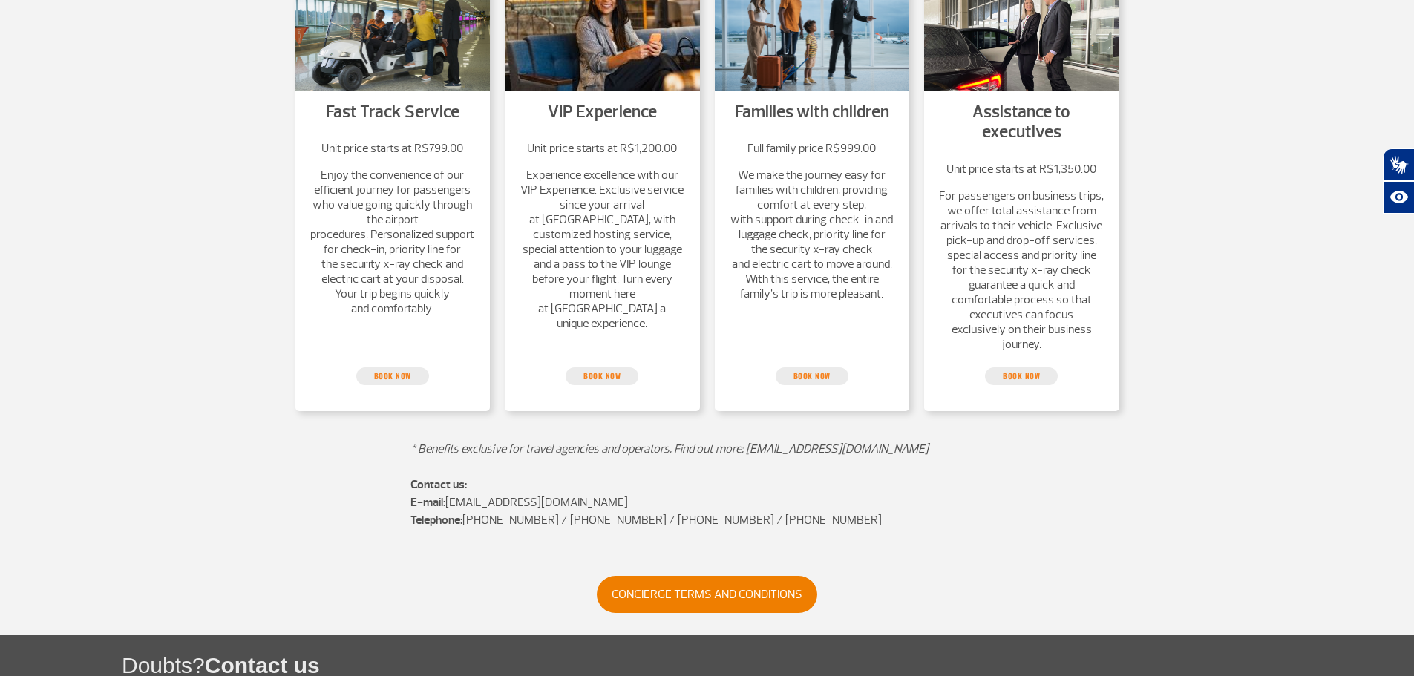
scroll to position [371, 0]
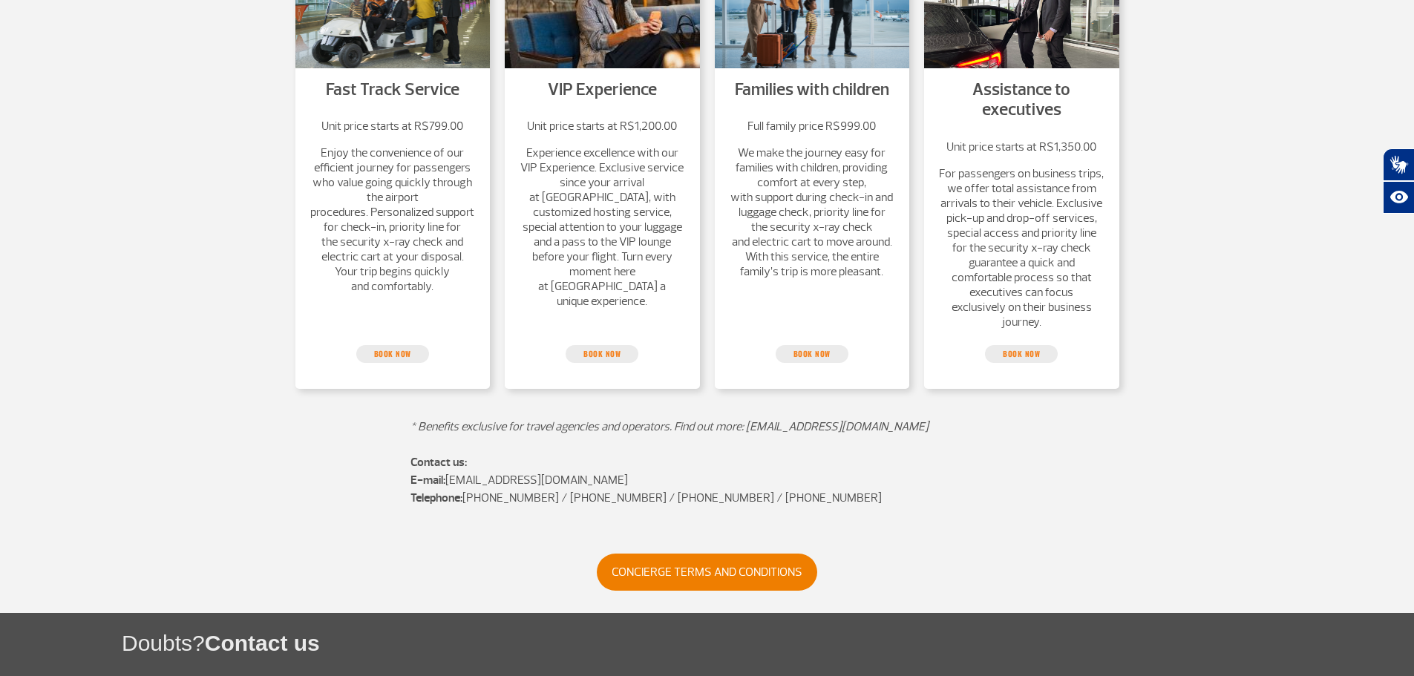
drag, startPoint x: 746, startPoint y: 428, endPoint x: 903, endPoint y: 421, distance: 156.8
click at [906, 423] on p "* Benefits exclusive for travel agencies and operators. Find out more: [EMAIL_A…" at bounding box center [708, 418] width 594 height 36
copy em "[EMAIL_ADDRESS][DOMAIN_NAME]"
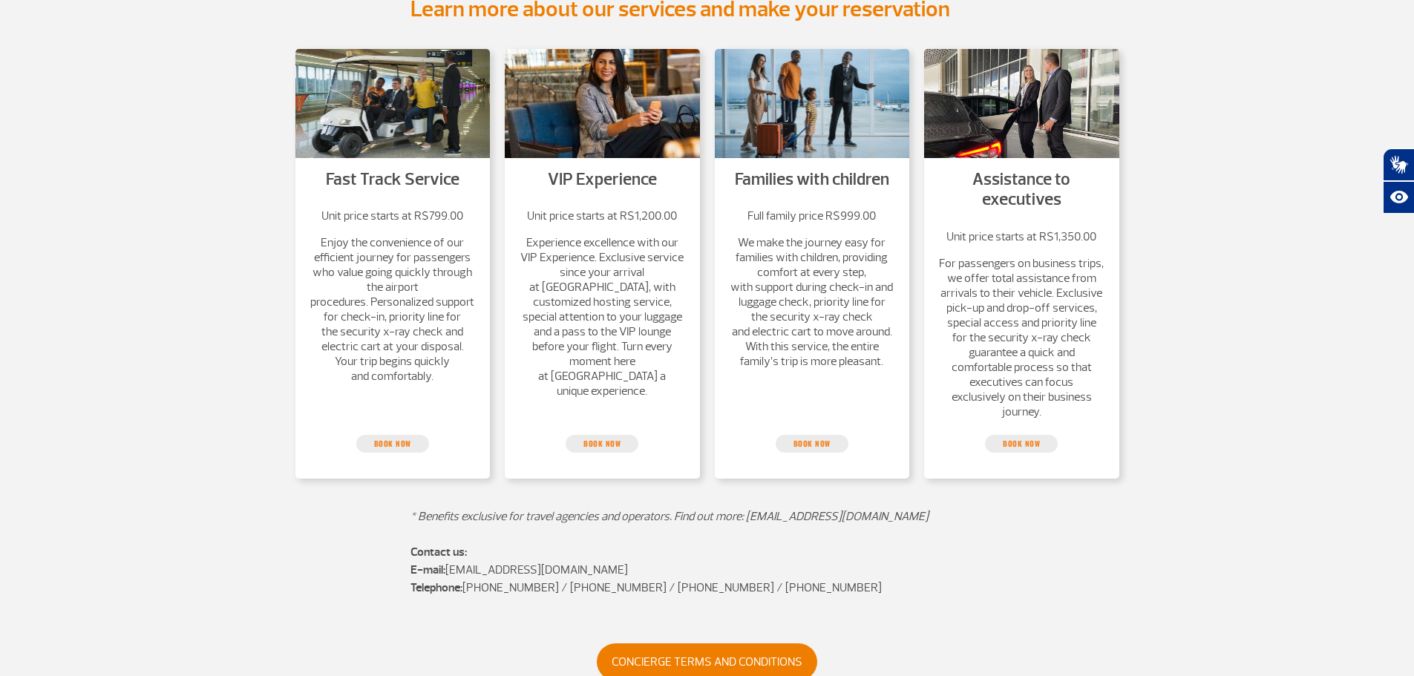
scroll to position [207, 0]
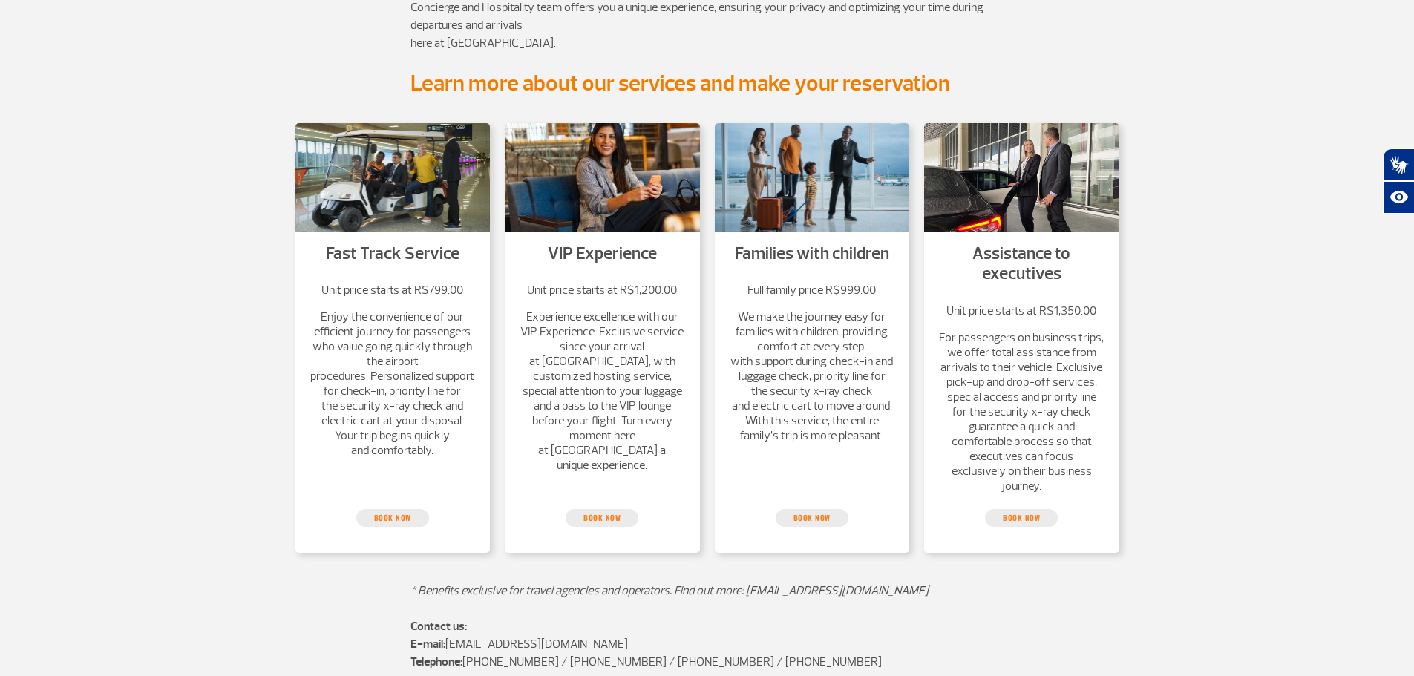
click at [215, 429] on section "Fast Track Service Unit price starts at R$799.00 Enjoy the convenience of our e…" at bounding box center [707, 330] width 1414 height 467
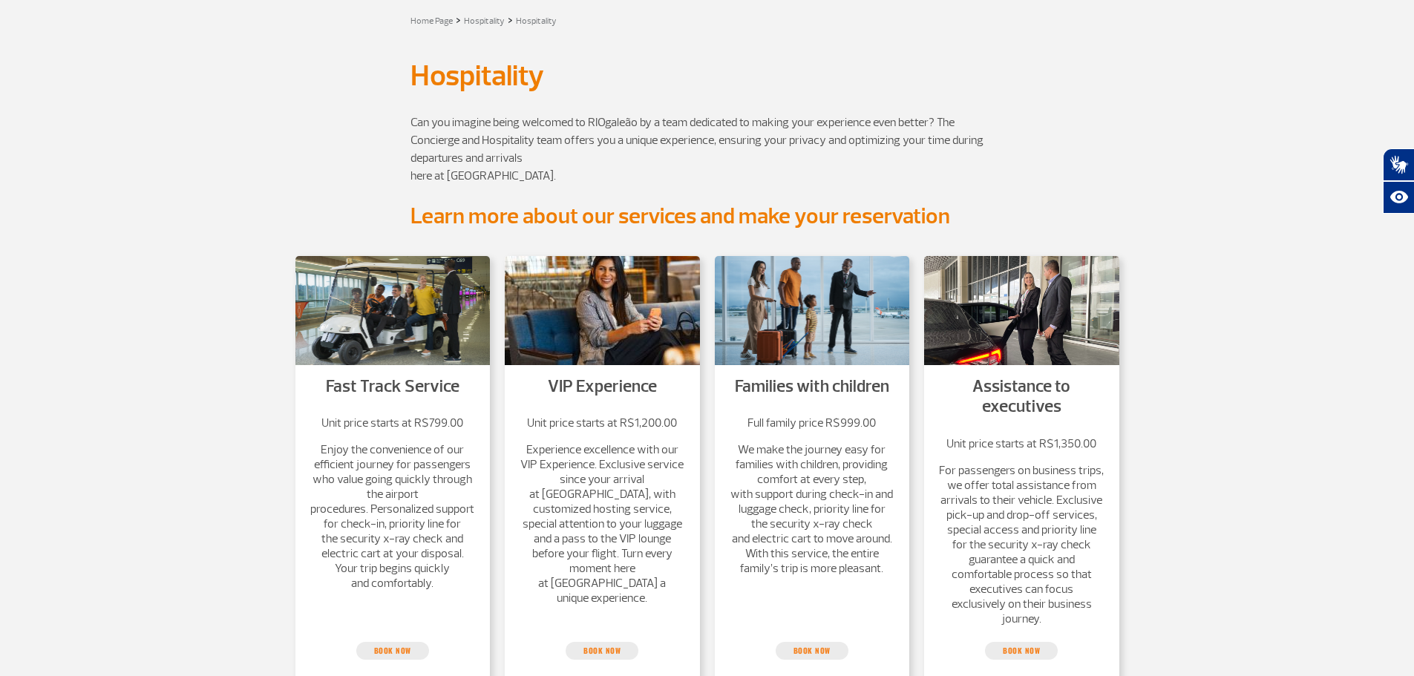
scroll to position [148, 0]
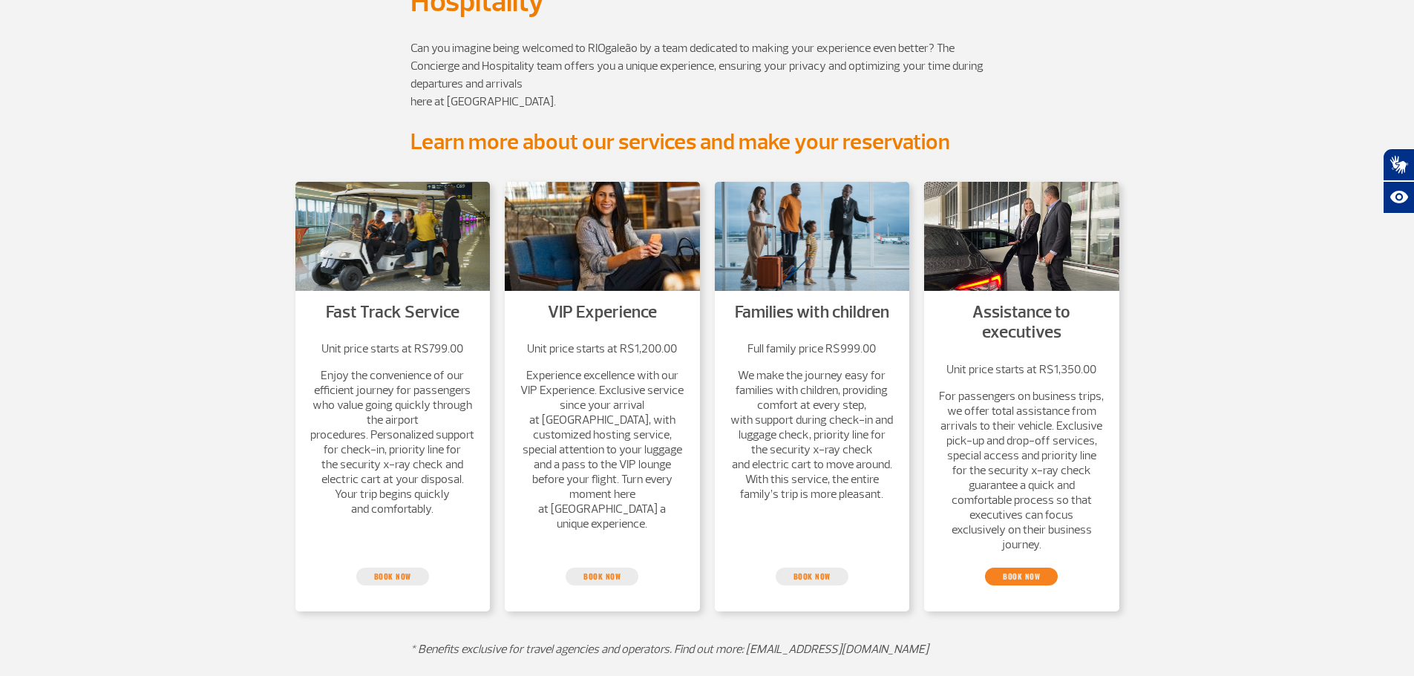
click at [1016, 581] on link "book now" at bounding box center [1021, 577] width 73 height 18
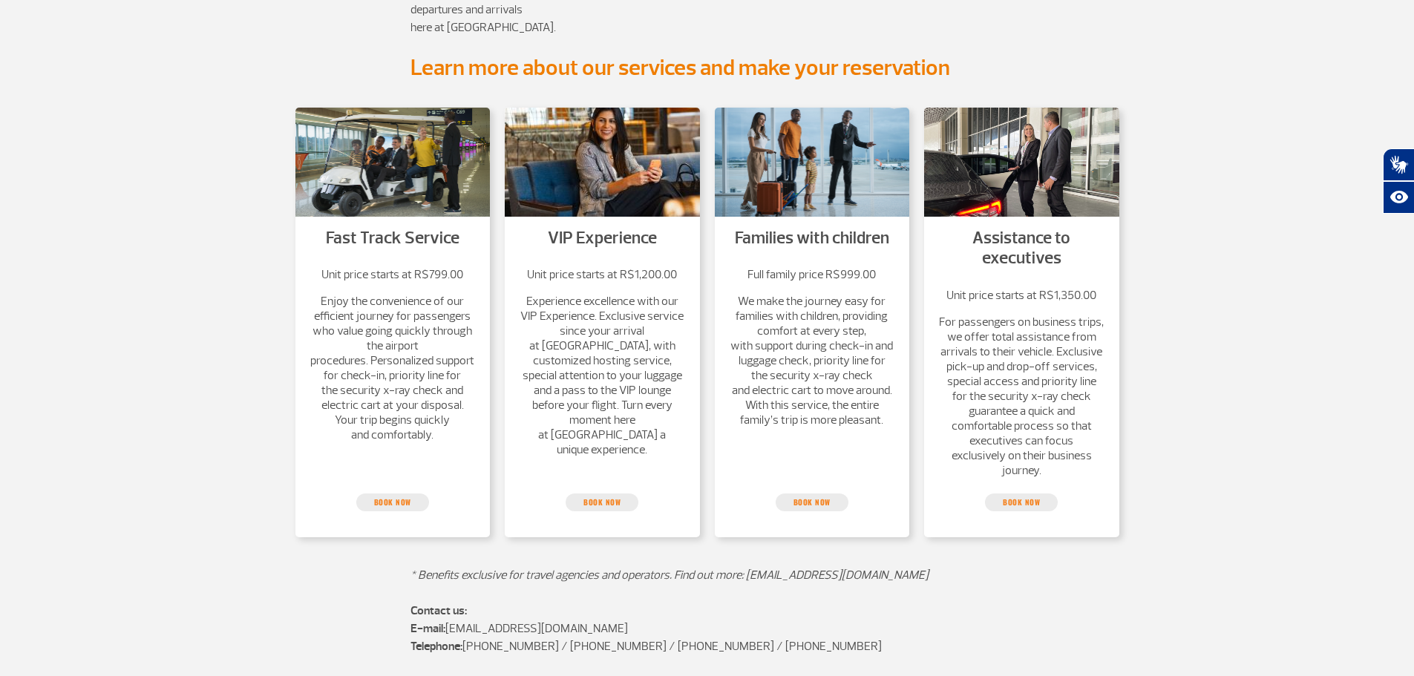
click at [638, 395] on p "Experience excellence with our VIP Experience. Exclusive service since your arr…" at bounding box center [603, 375] width 166 height 163
click at [604, 495] on link "book now" at bounding box center [602, 503] width 73 height 18
click at [1019, 498] on link "book now" at bounding box center [1021, 503] width 73 height 18
click at [610, 502] on link "book now" at bounding box center [602, 503] width 73 height 18
click at [406, 411] on p "Enjoy the convenience of our efficient journey for passengers who value going q…" at bounding box center [393, 368] width 166 height 148
